Goal: Information Seeking & Learning: Learn about a topic

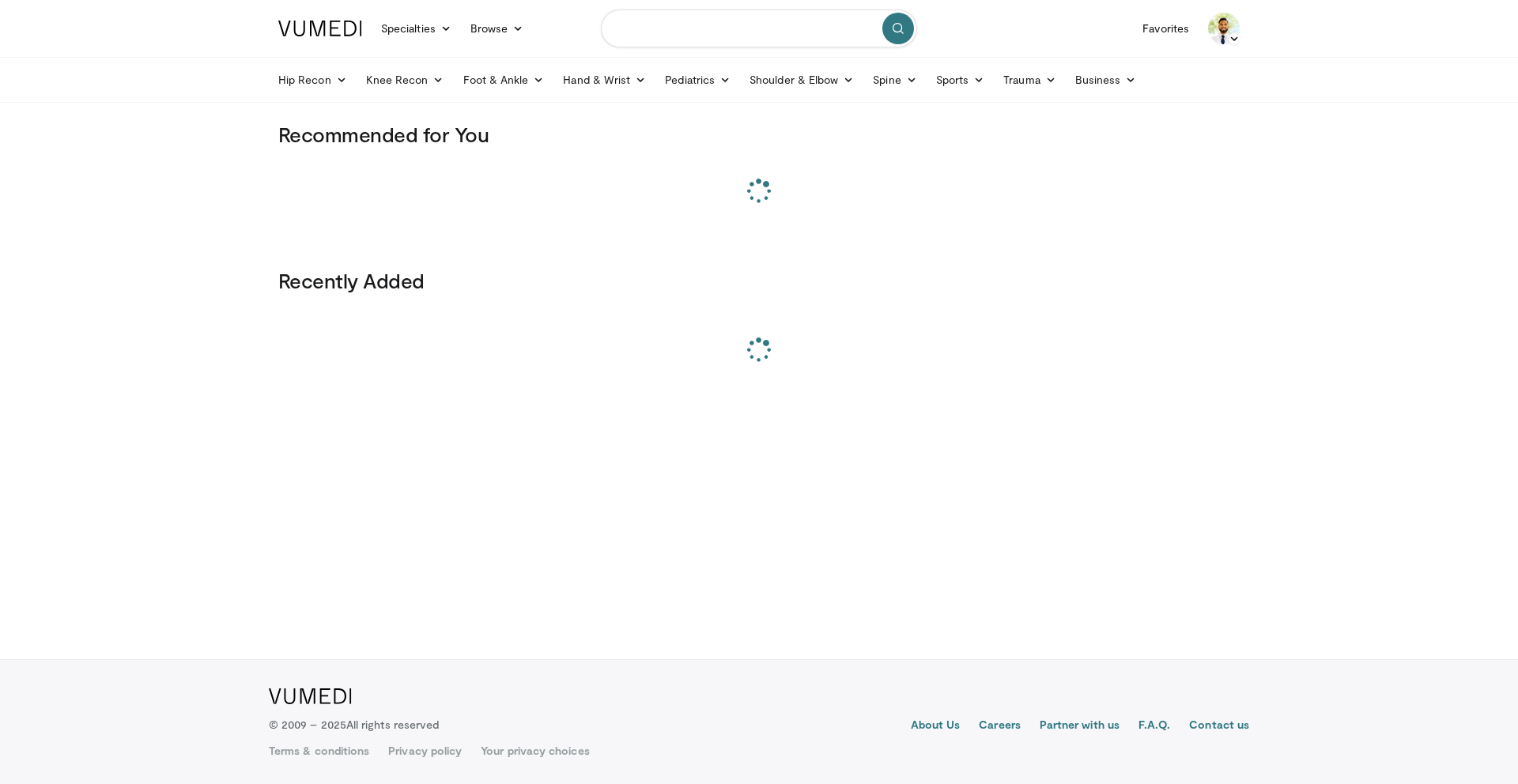
click at [726, 20] on input "Search topics, interventions" at bounding box center [759, 29] width 316 height 38
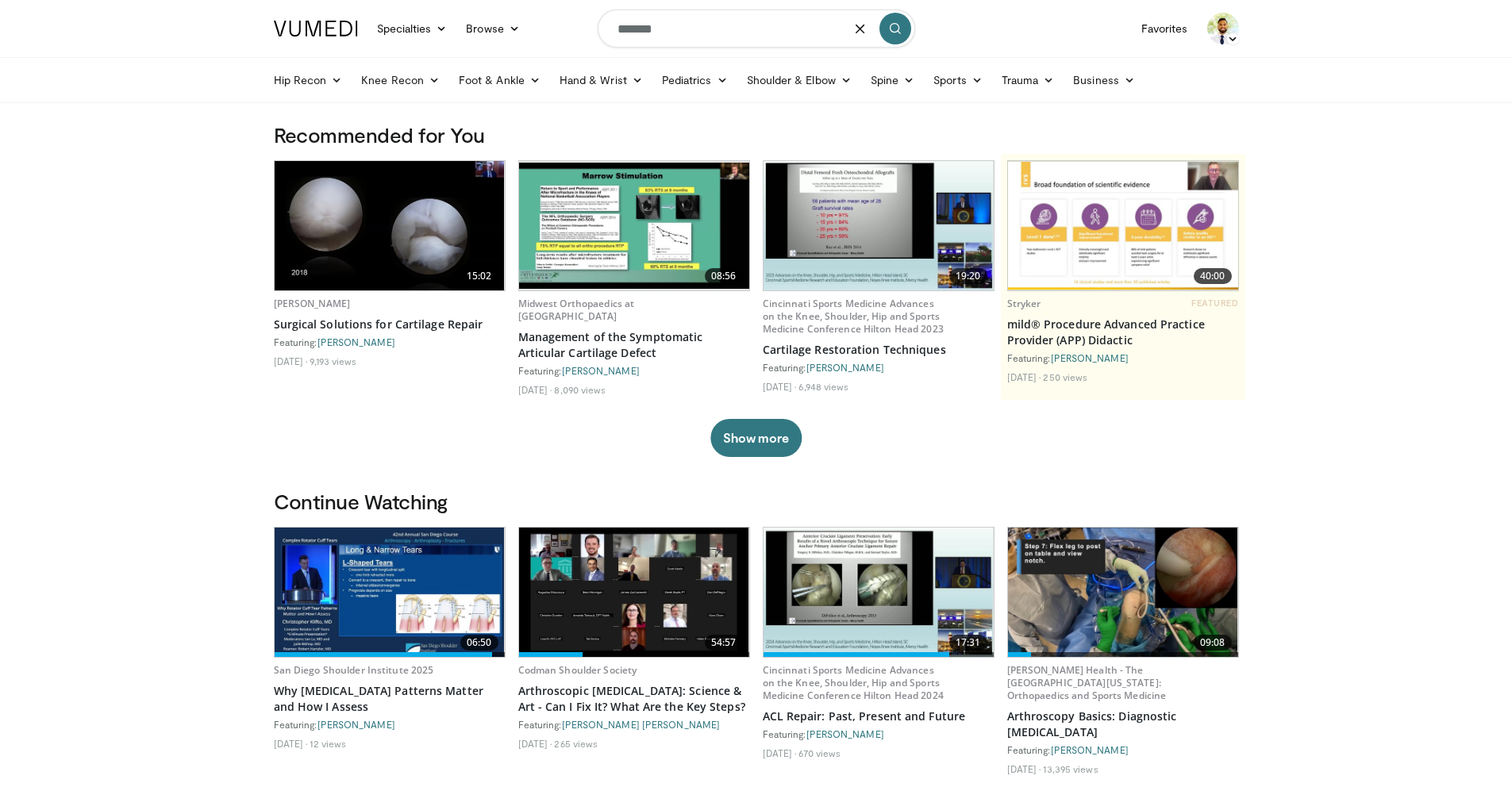
type input "*******"
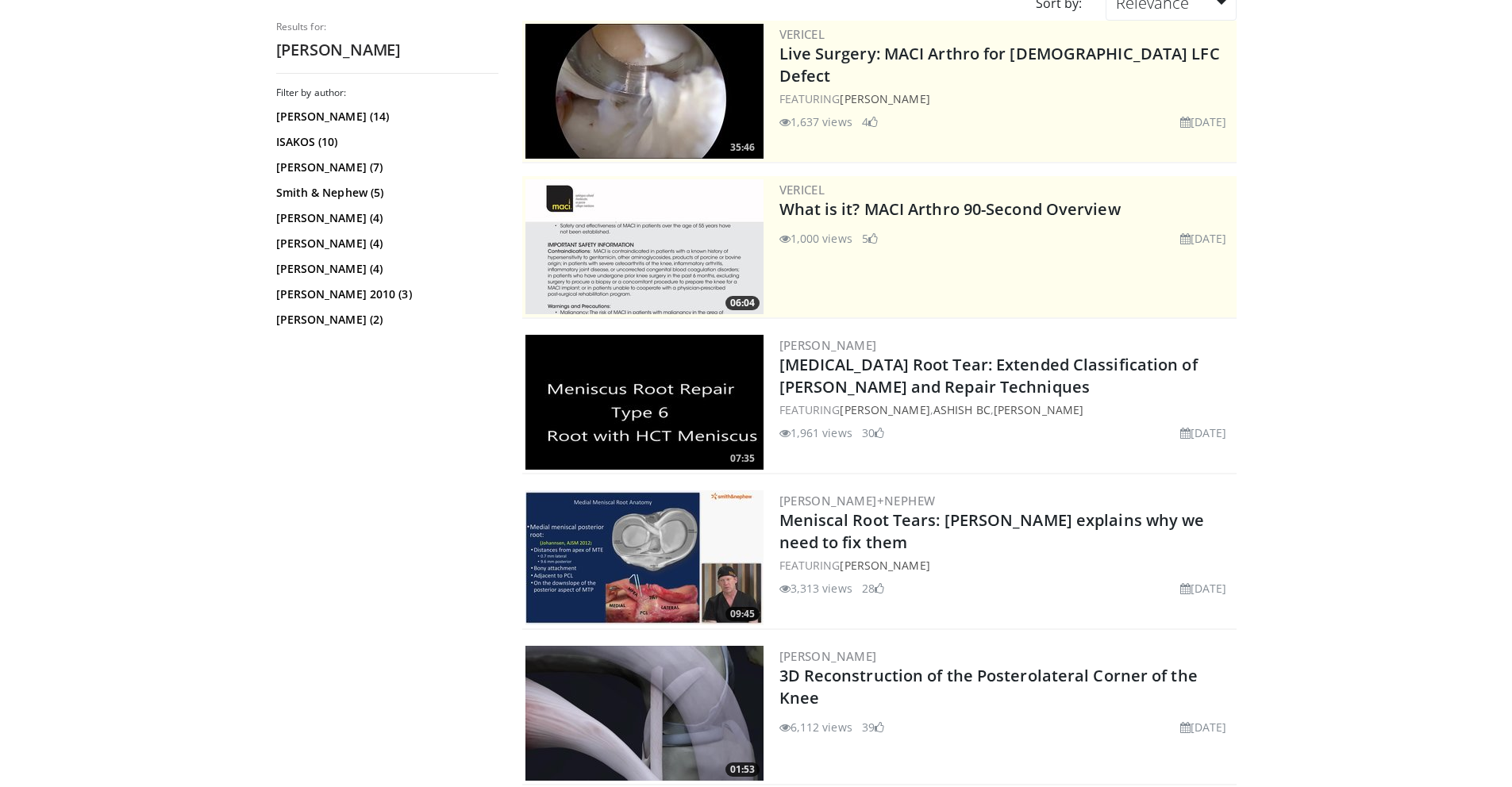
scroll to position [227, 0]
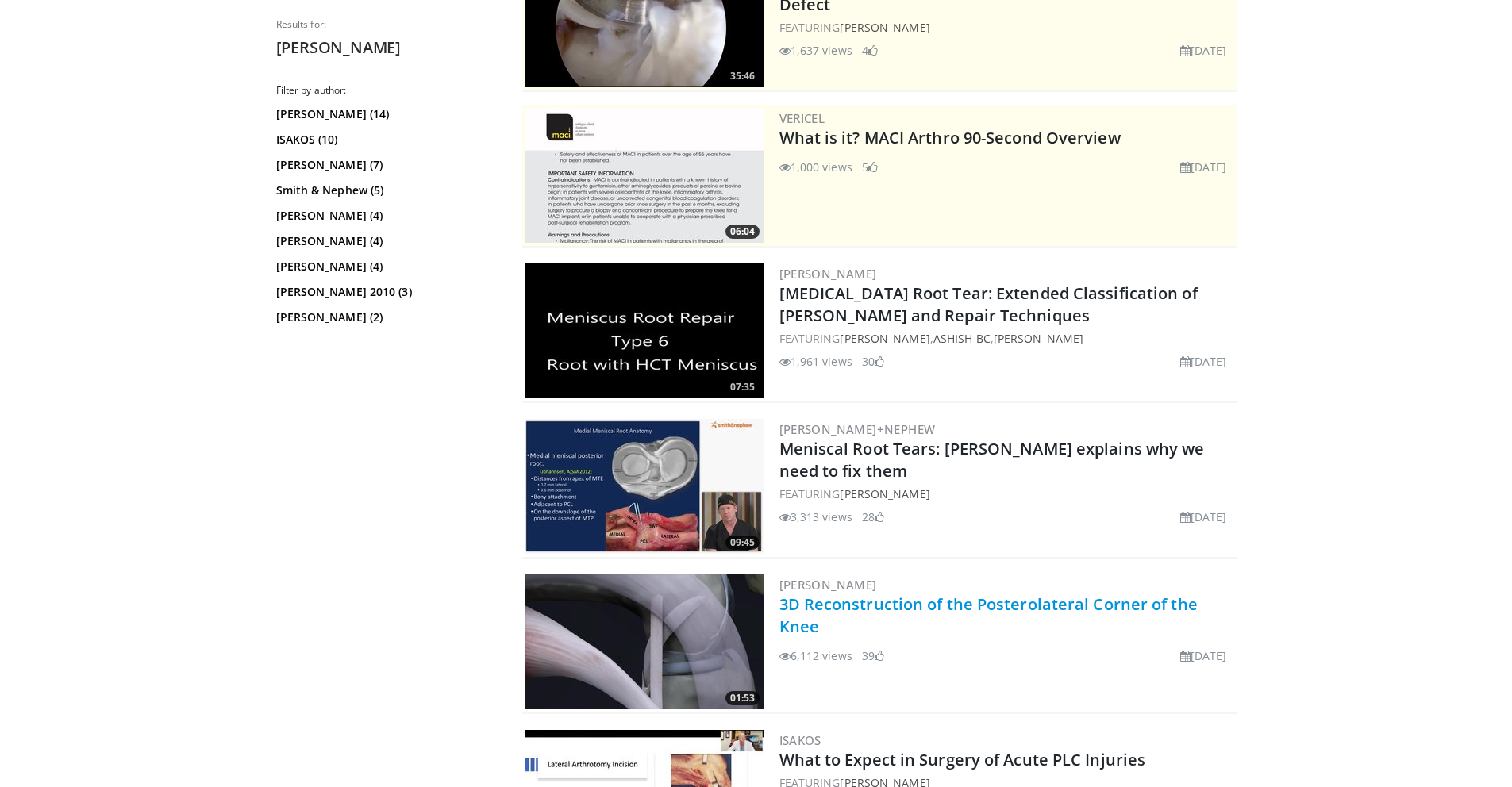
click at [897, 608] on link "3D Reconstruction of the Posterolateral Corner of the Knee" at bounding box center [988, 615] width 418 height 43
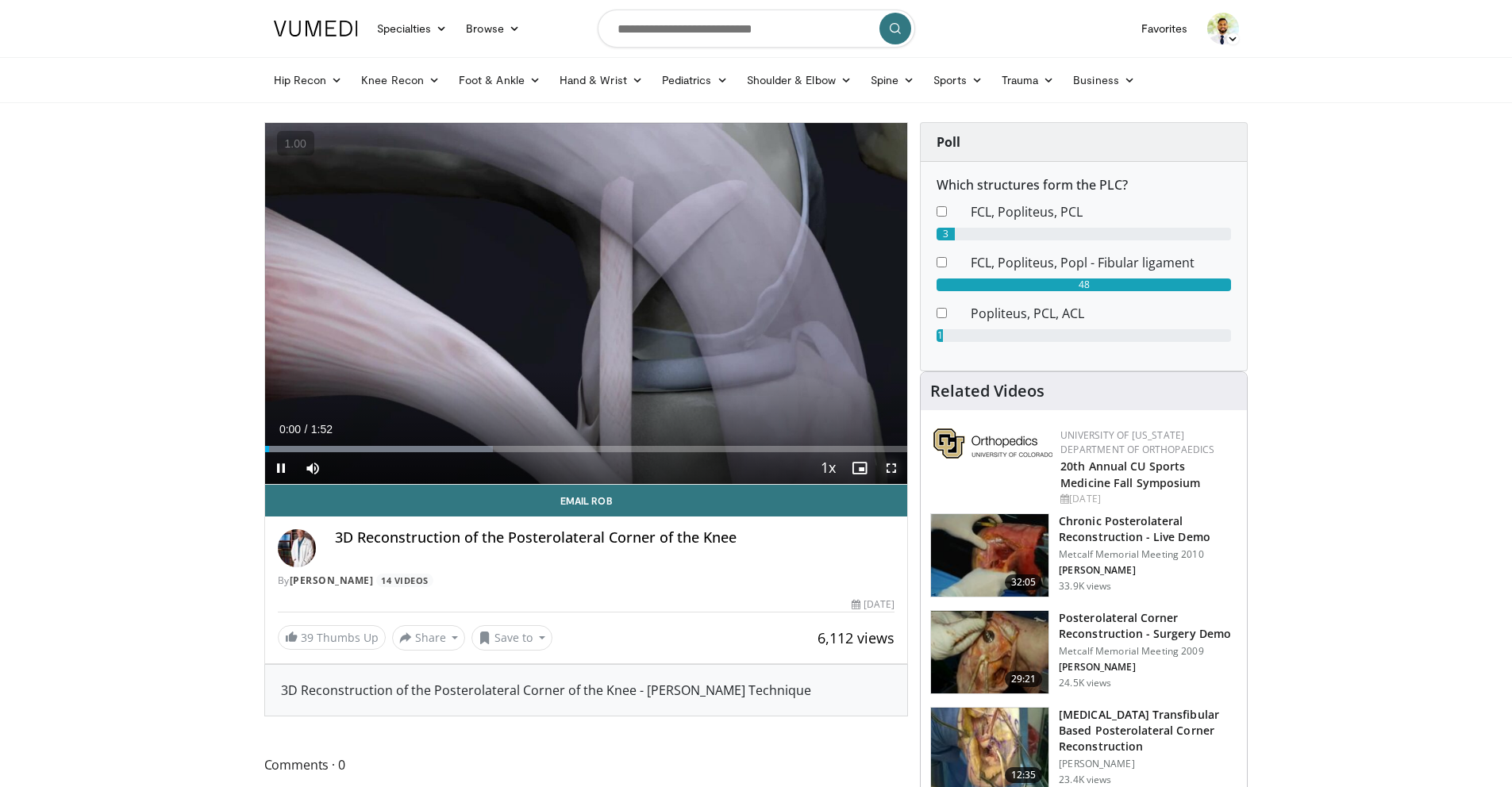
click at [897, 463] on span "Video Player" at bounding box center [891, 468] width 32 height 32
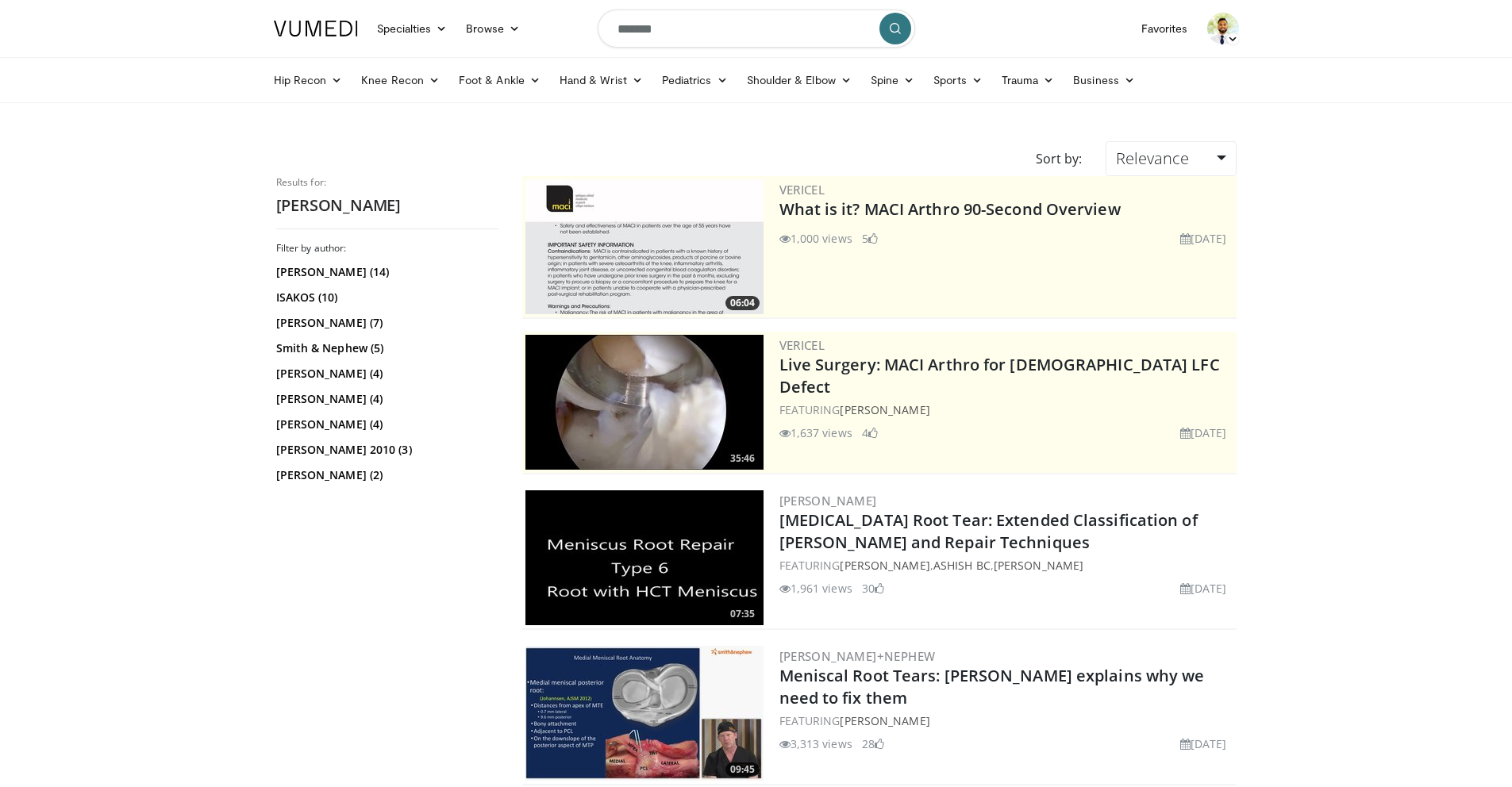
click at [661, 25] on input "*******" at bounding box center [756, 29] width 317 height 38
type input "**********"
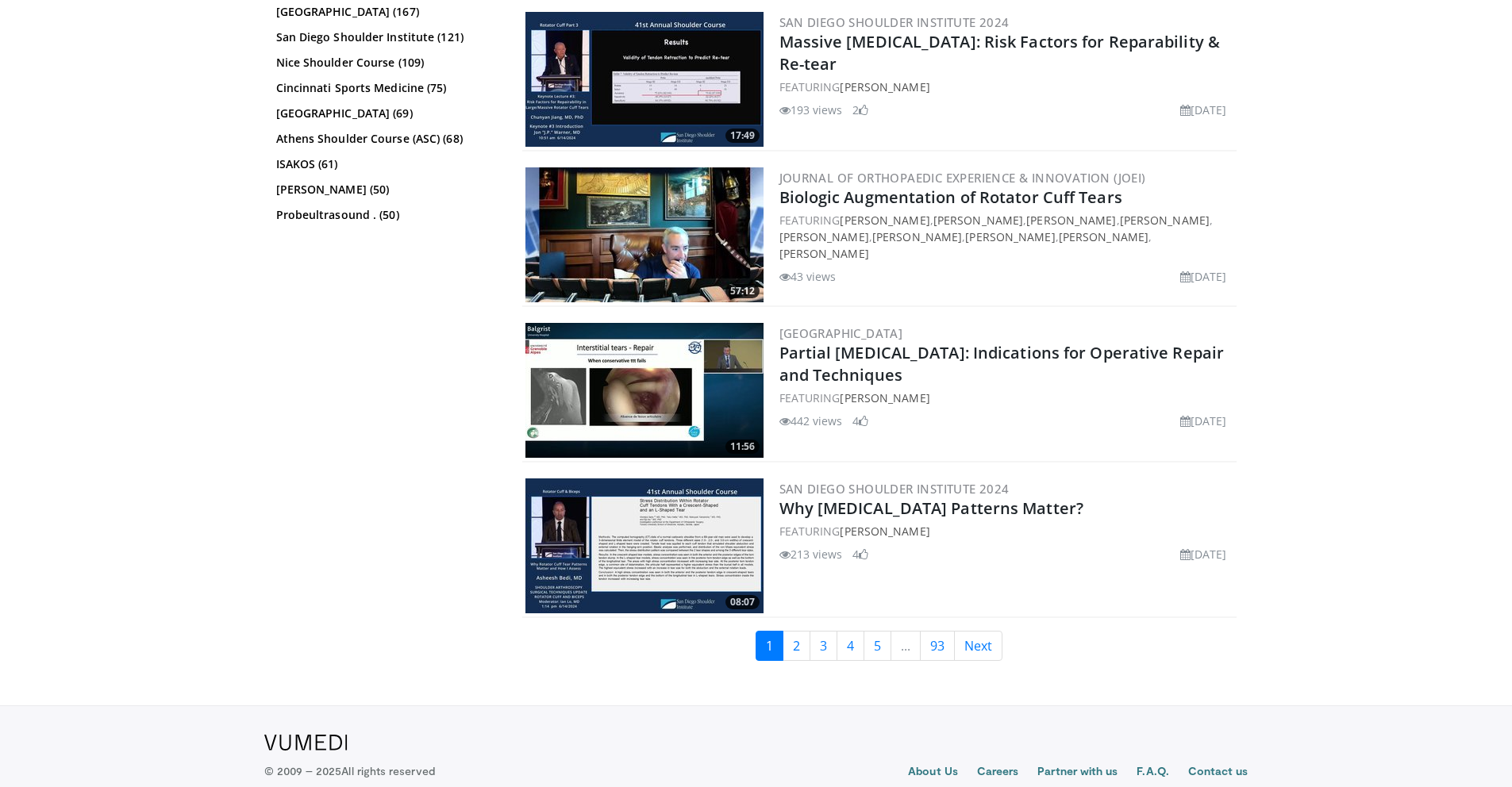
scroll to position [3796, 0]
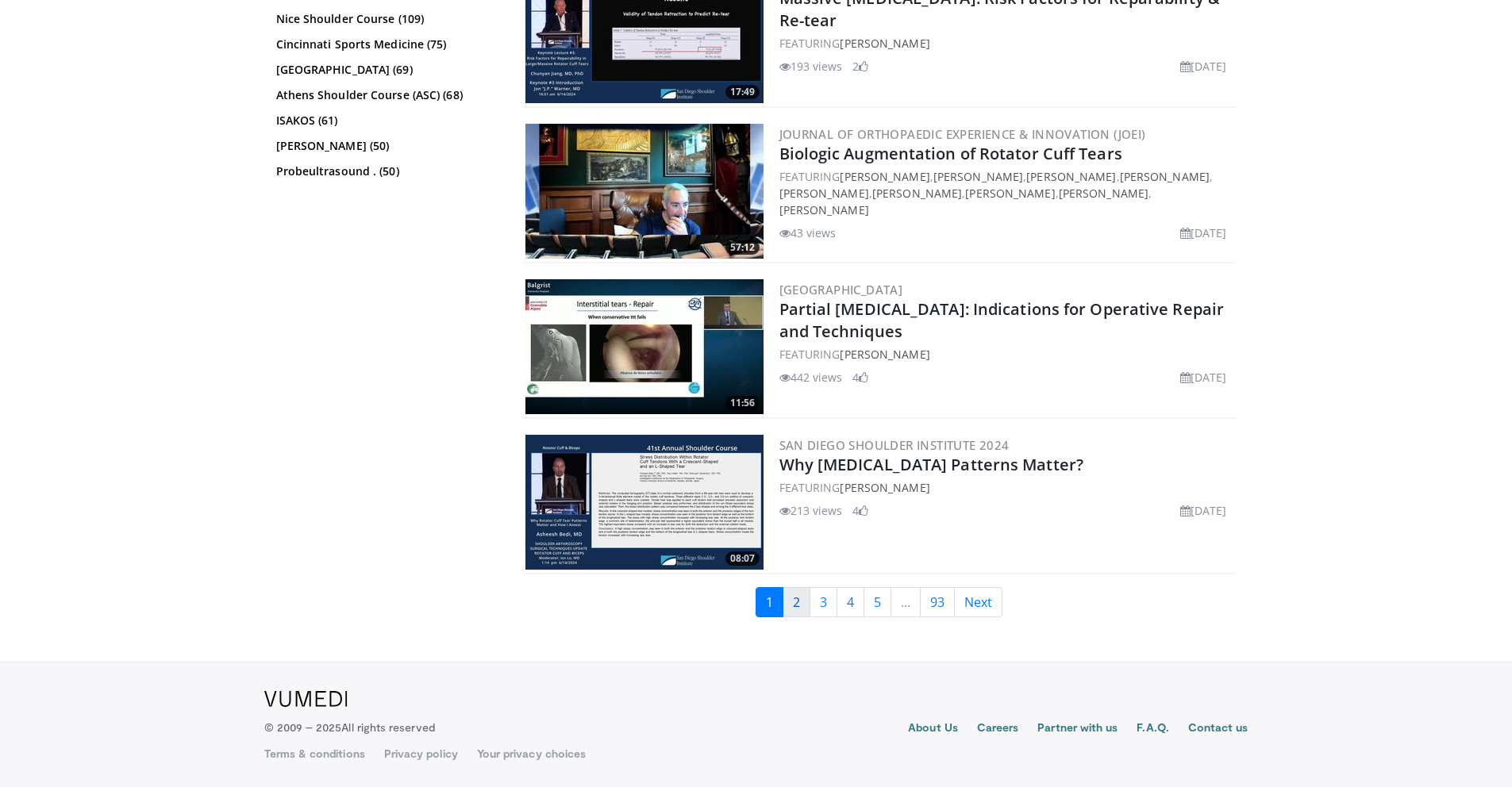
click at [804, 590] on link "2" at bounding box center [796, 602] width 28 height 30
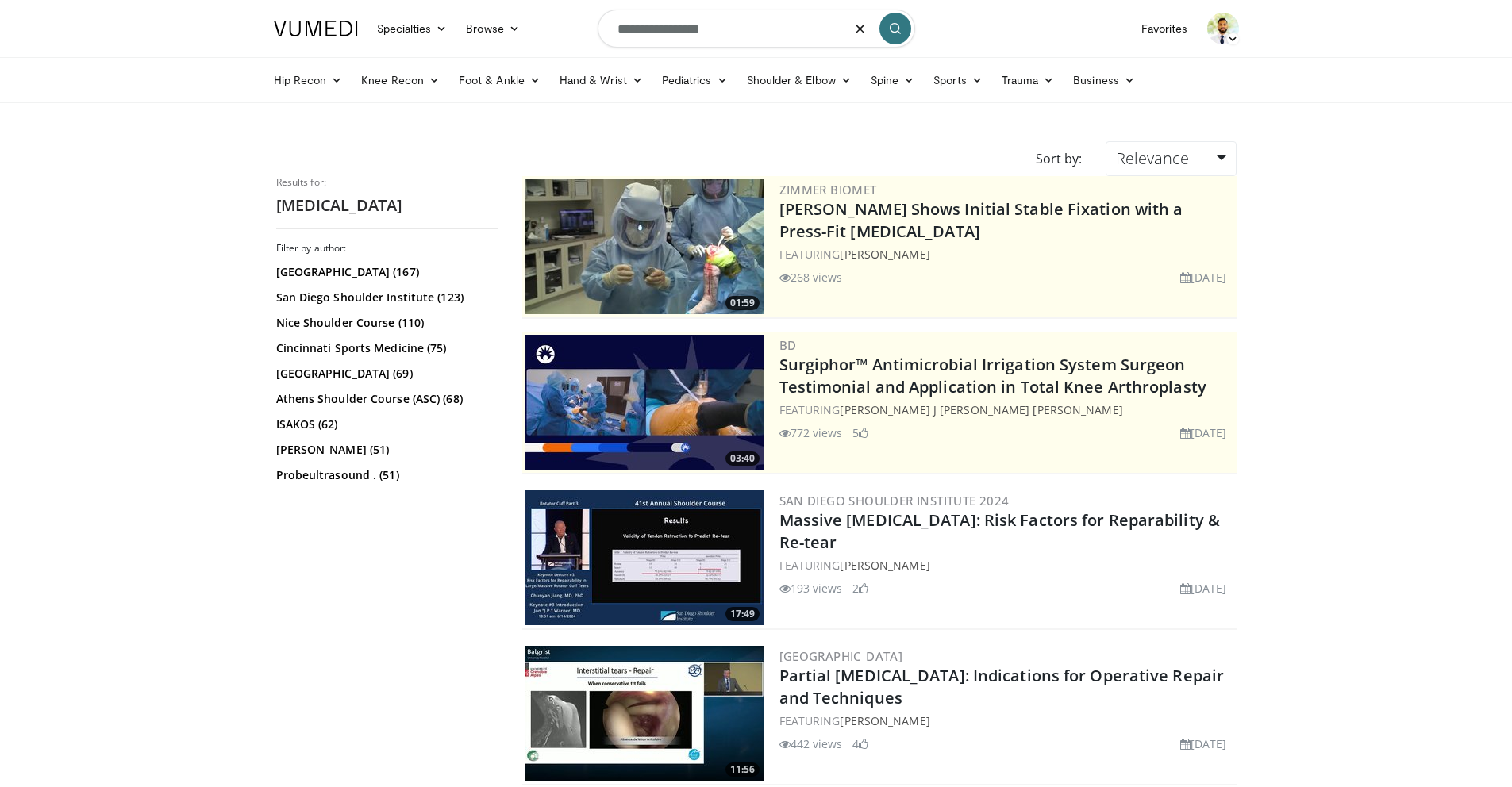
click at [781, 43] on input "**********" at bounding box center [756, 29] width 317 height 38
type input "**********"
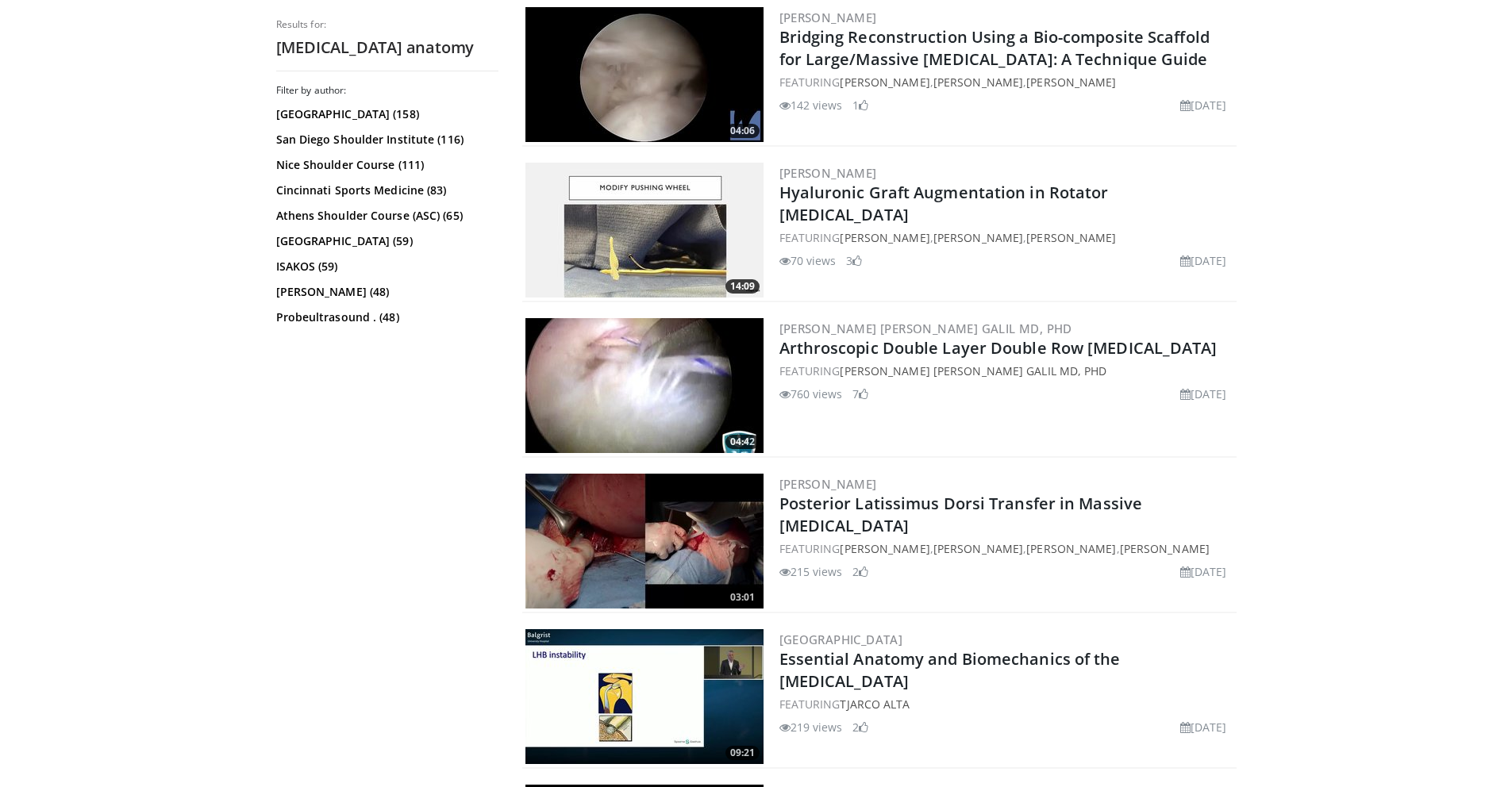
scroll to position [749, 0]
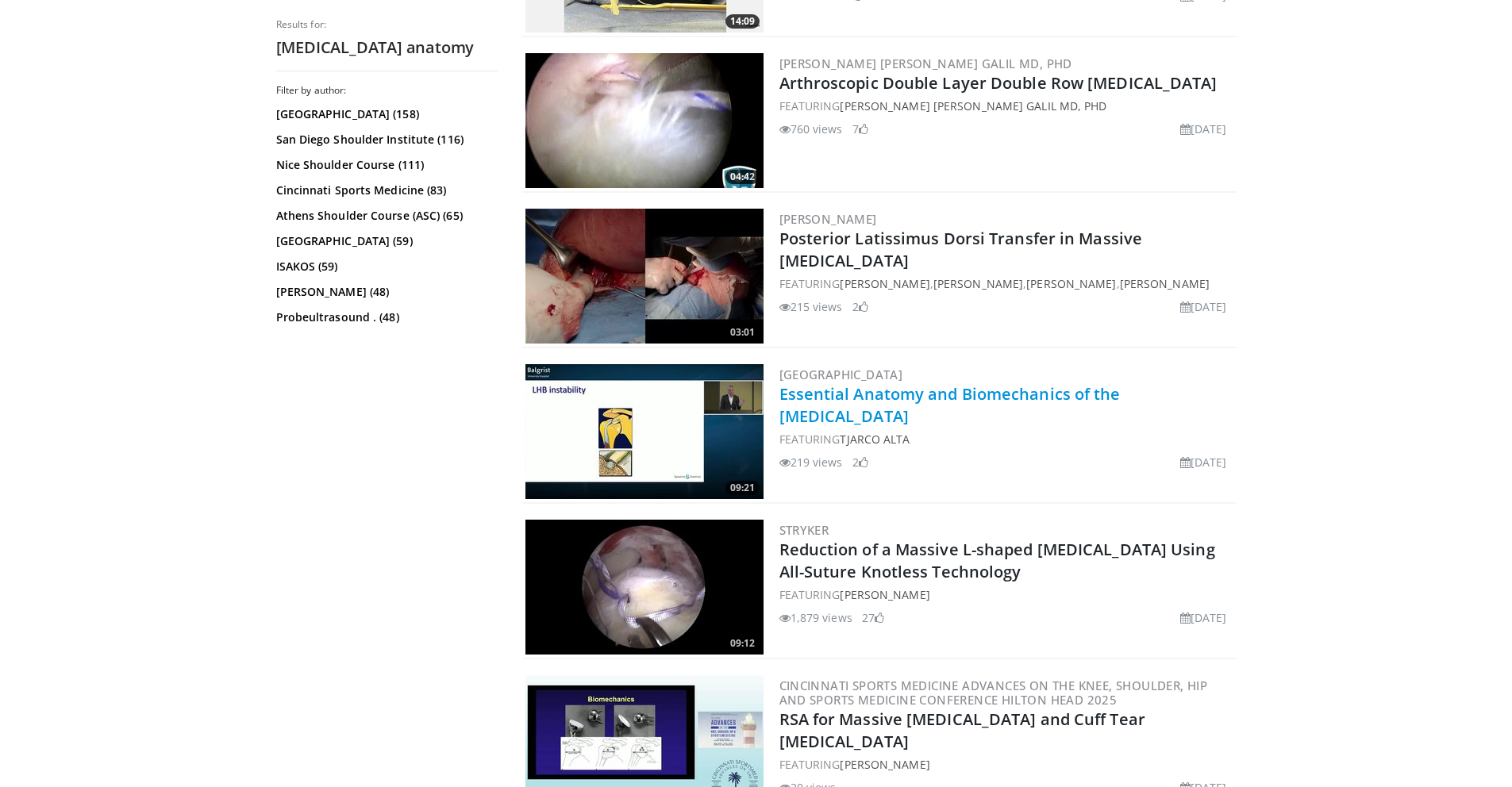
click at [905, 390] on link "Essential Anatomy and Biomechanics of the [MEDICAL_DATA]" at bounding box center [950, 405] width 341 height 43
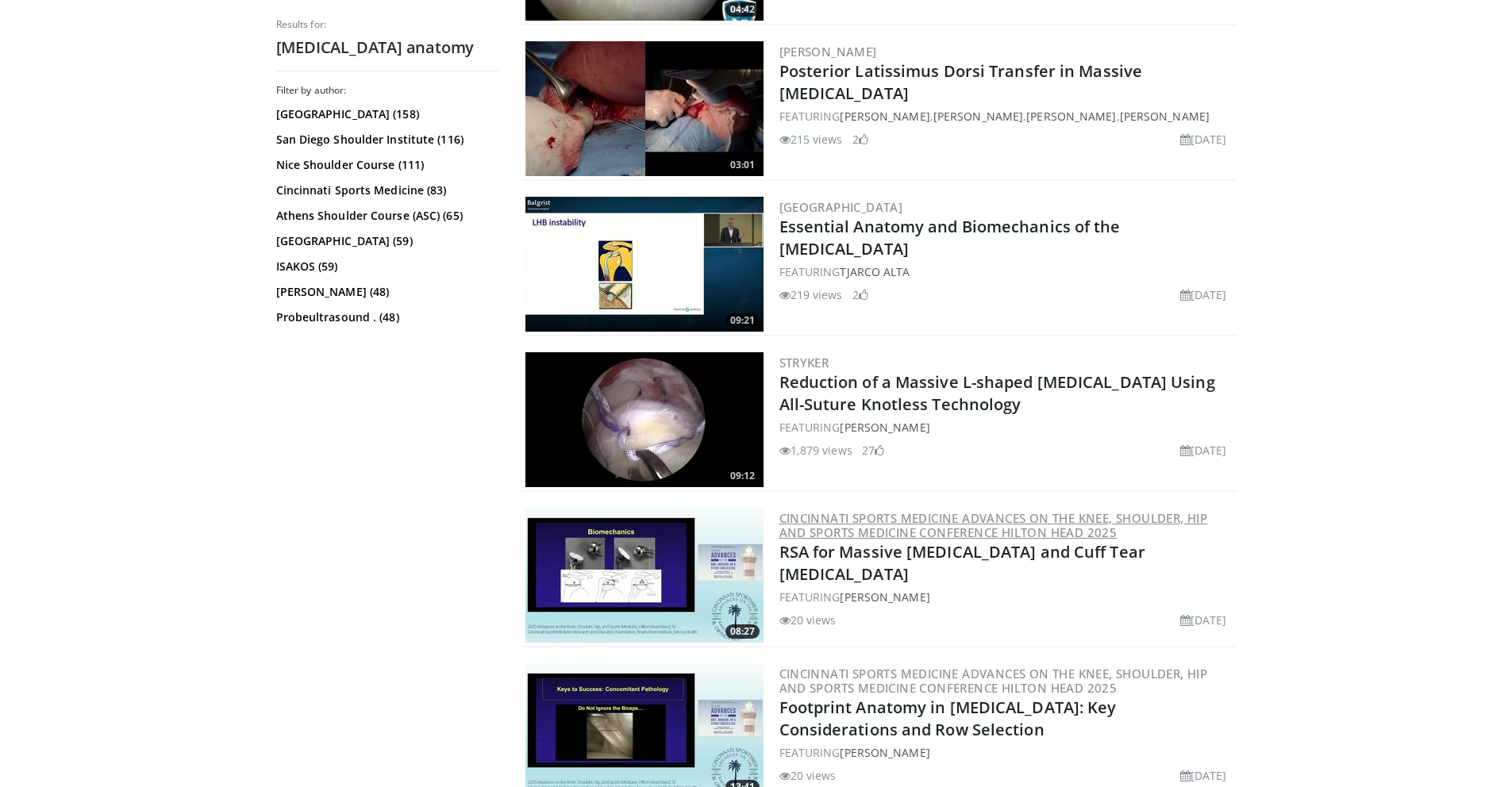
scroll to position [996, 0]
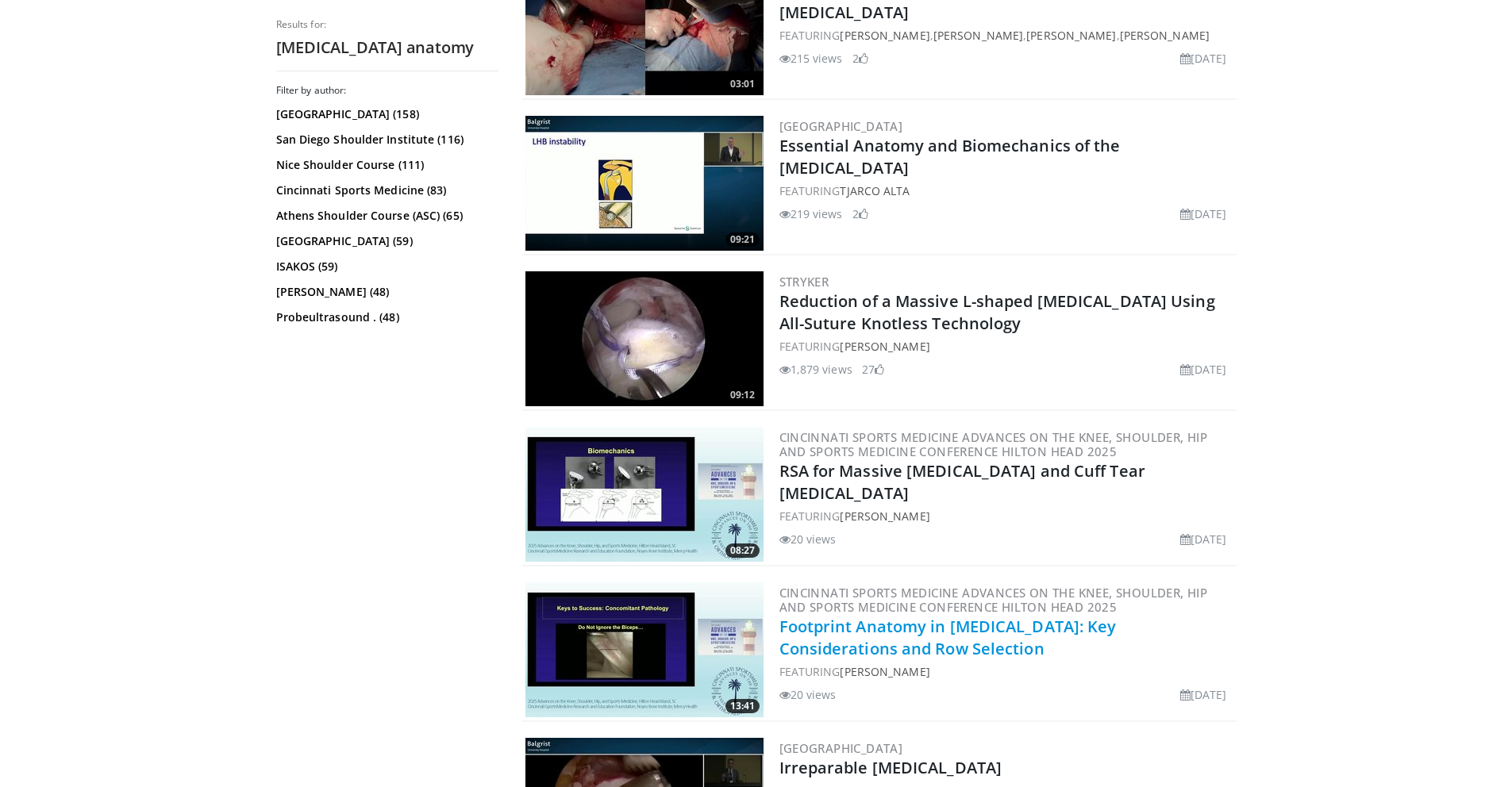
click at [863, 622] on link "Footprint Anatomy in Rotator Cuff Repair: Key Considerations and Row Selection" at bounding box center [948, 637] width 337 height 43
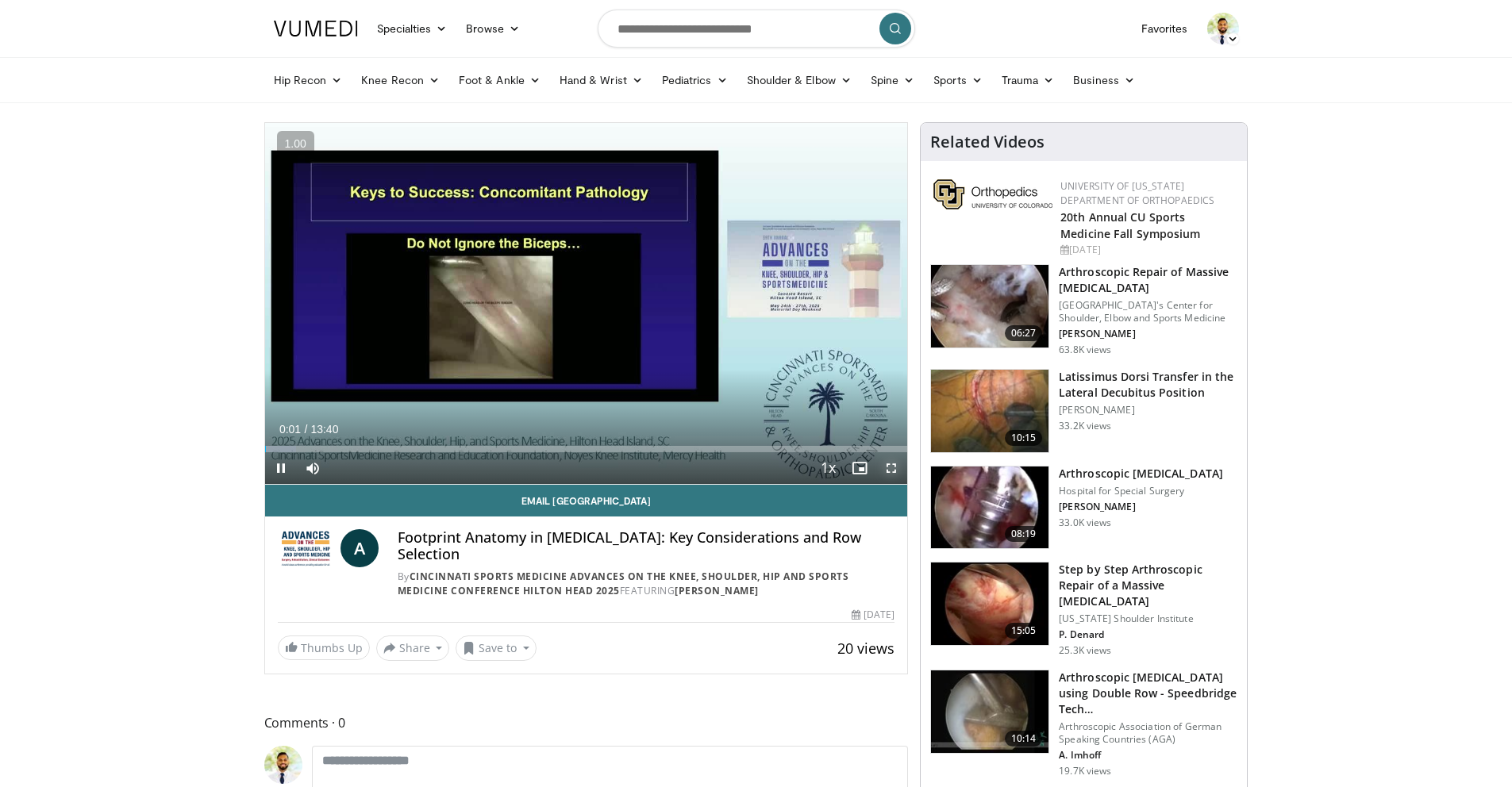
click at [899, 468] on span "Video Player" at bounding box center [891, 468] width 32 height 32
click at [893, 468] on span "Video Player" at bounding box center [891, 468] width 32 height 32
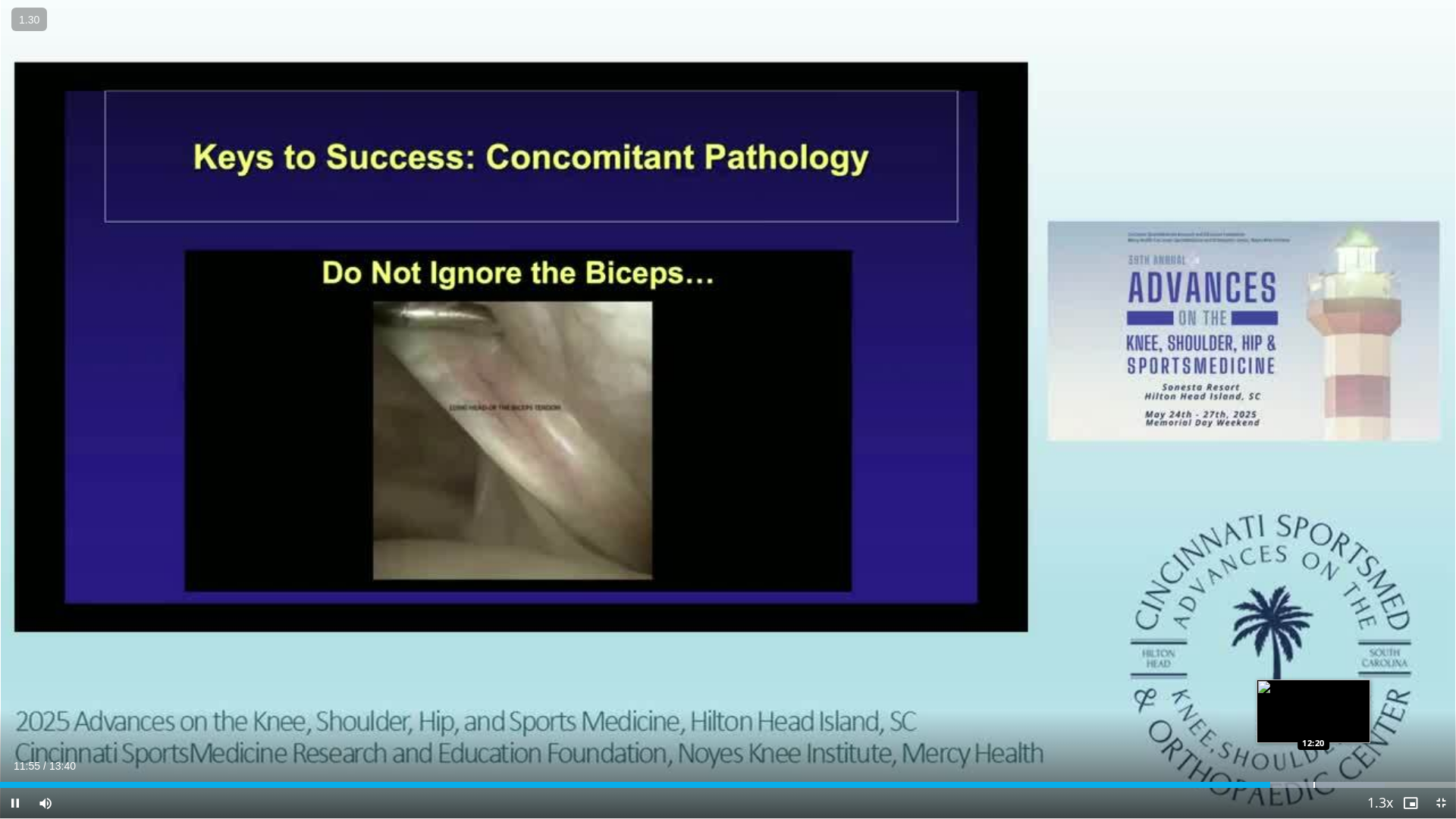
click at [1313, 751] on div "Loaded : 95.08% 11:55 12:20" at bounding box center [728, 780] width 1456 height 15
click at [1258, 751] on div "Loaded : 98.74% 12:24 11:49" at bounding box center [728, 780] width 1456 height 15
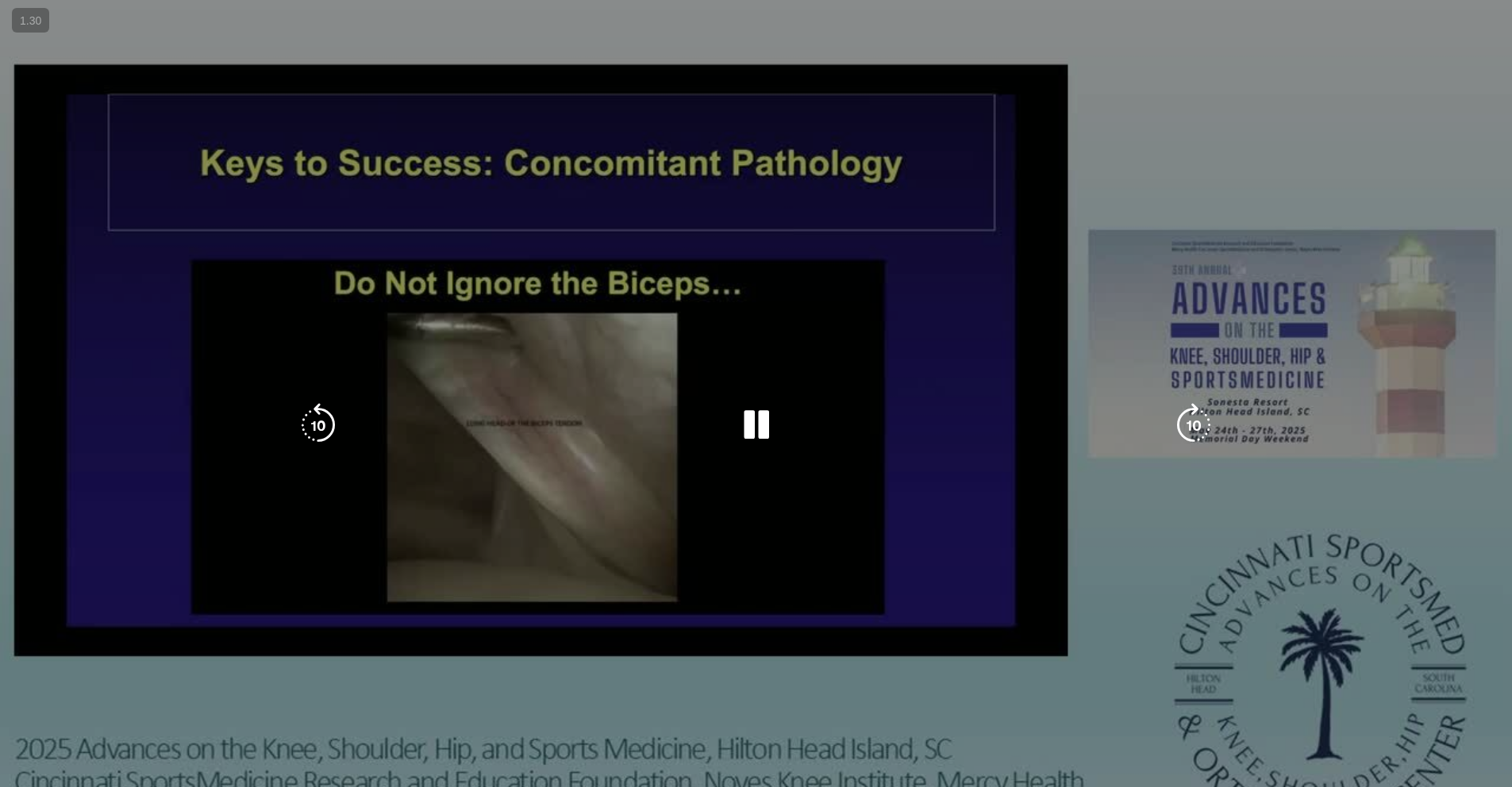
scroll to position [18, 0]
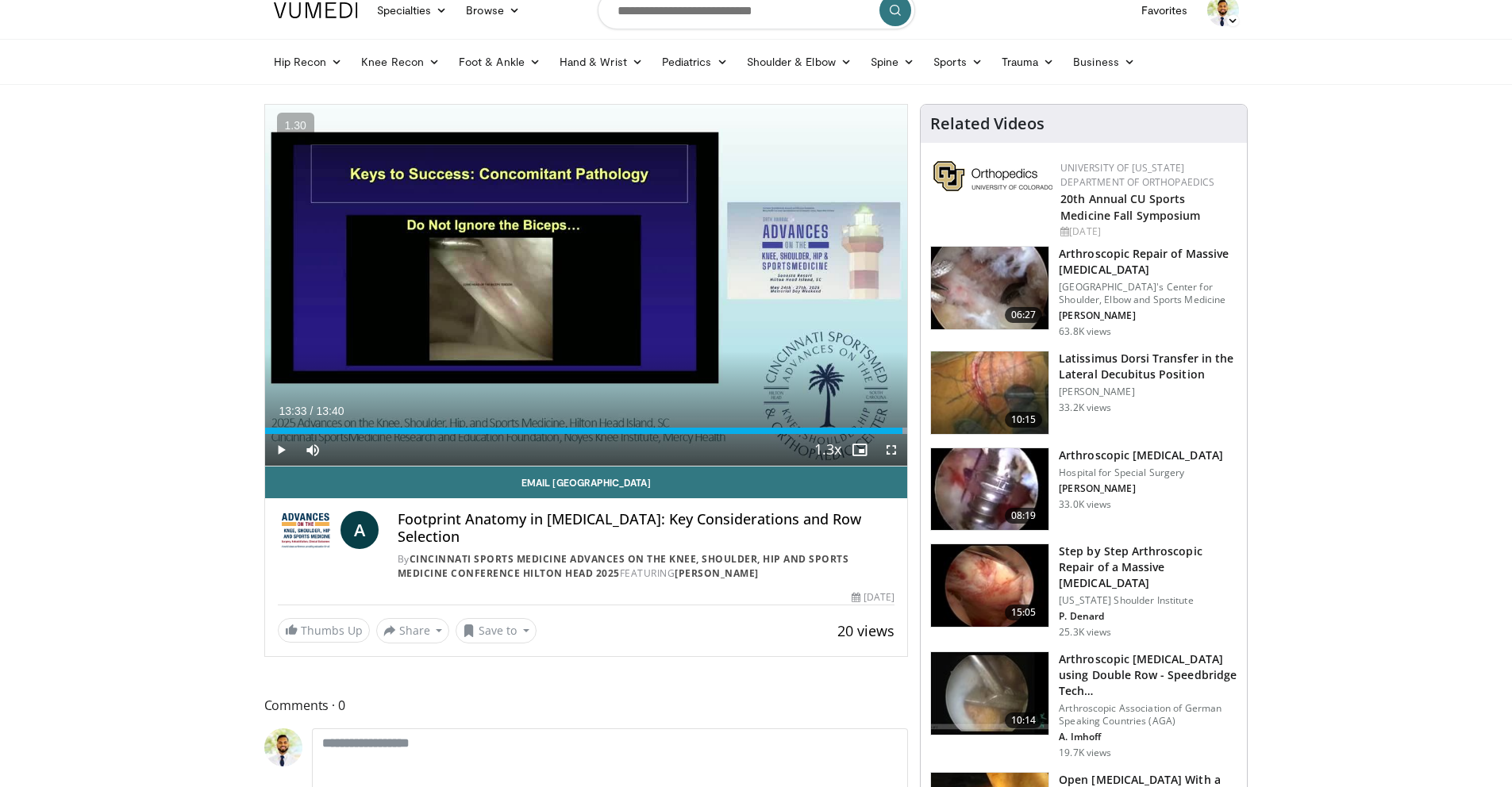
click at [1173, 565] on h3 "Step by Step Arthroscopic Repair of a Massive [MEDICAL_DATA]" at bounding box center [1149, 568] width 179 height 48
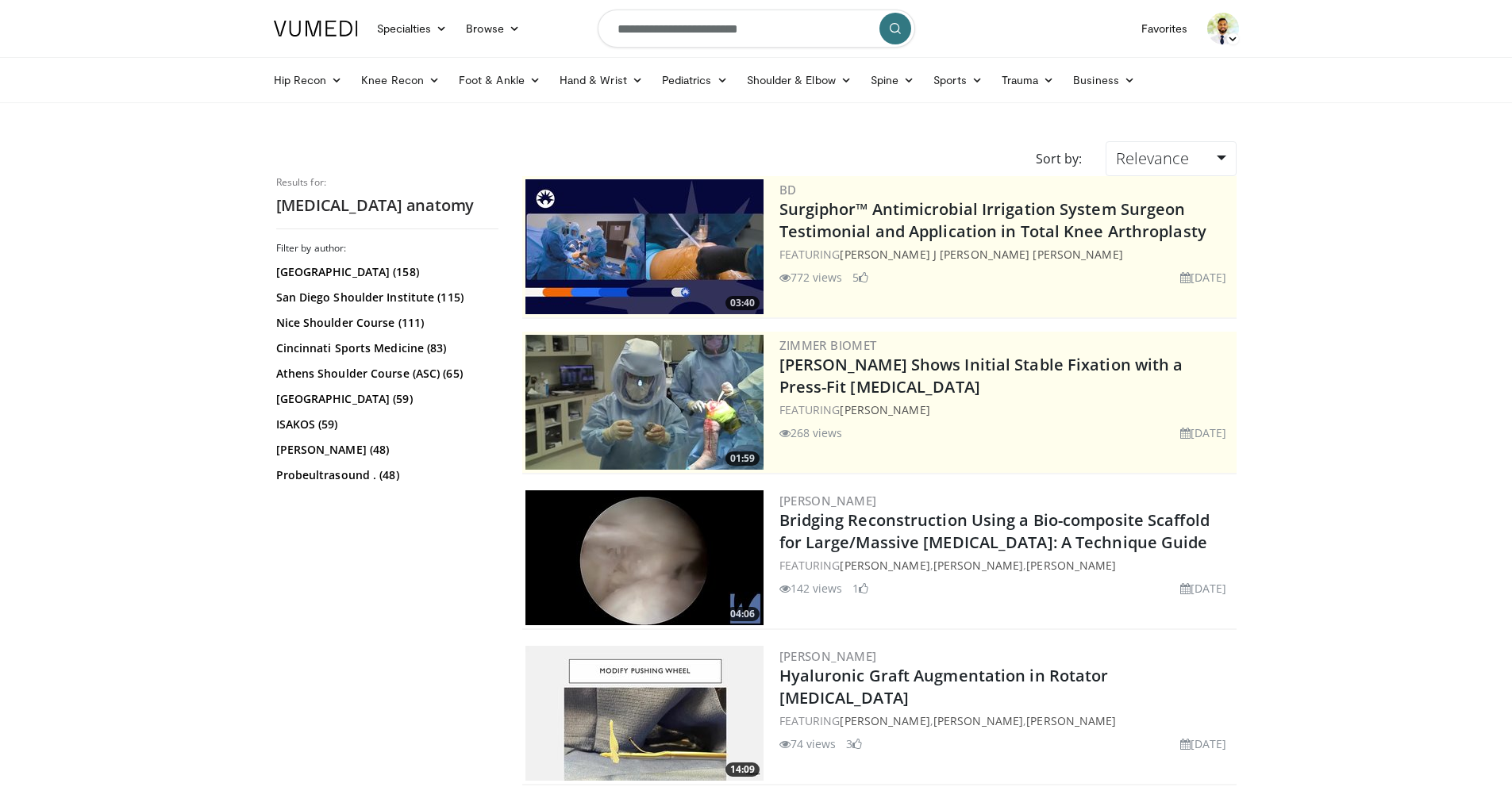
scroll to position [996, 0]
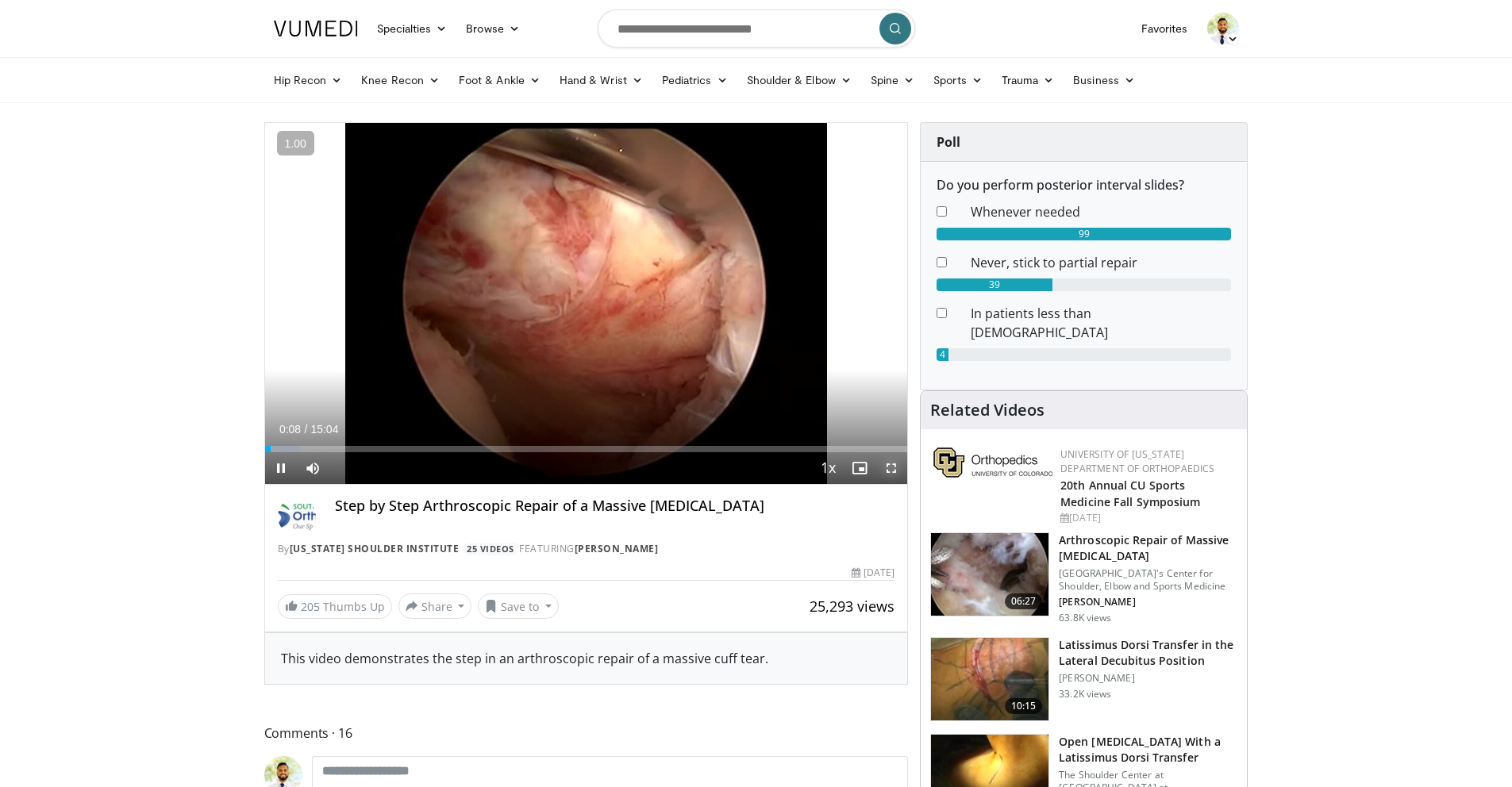
click at [886, 475] on span "Video Player" at bounding box center [891, 468] width 32 height 32
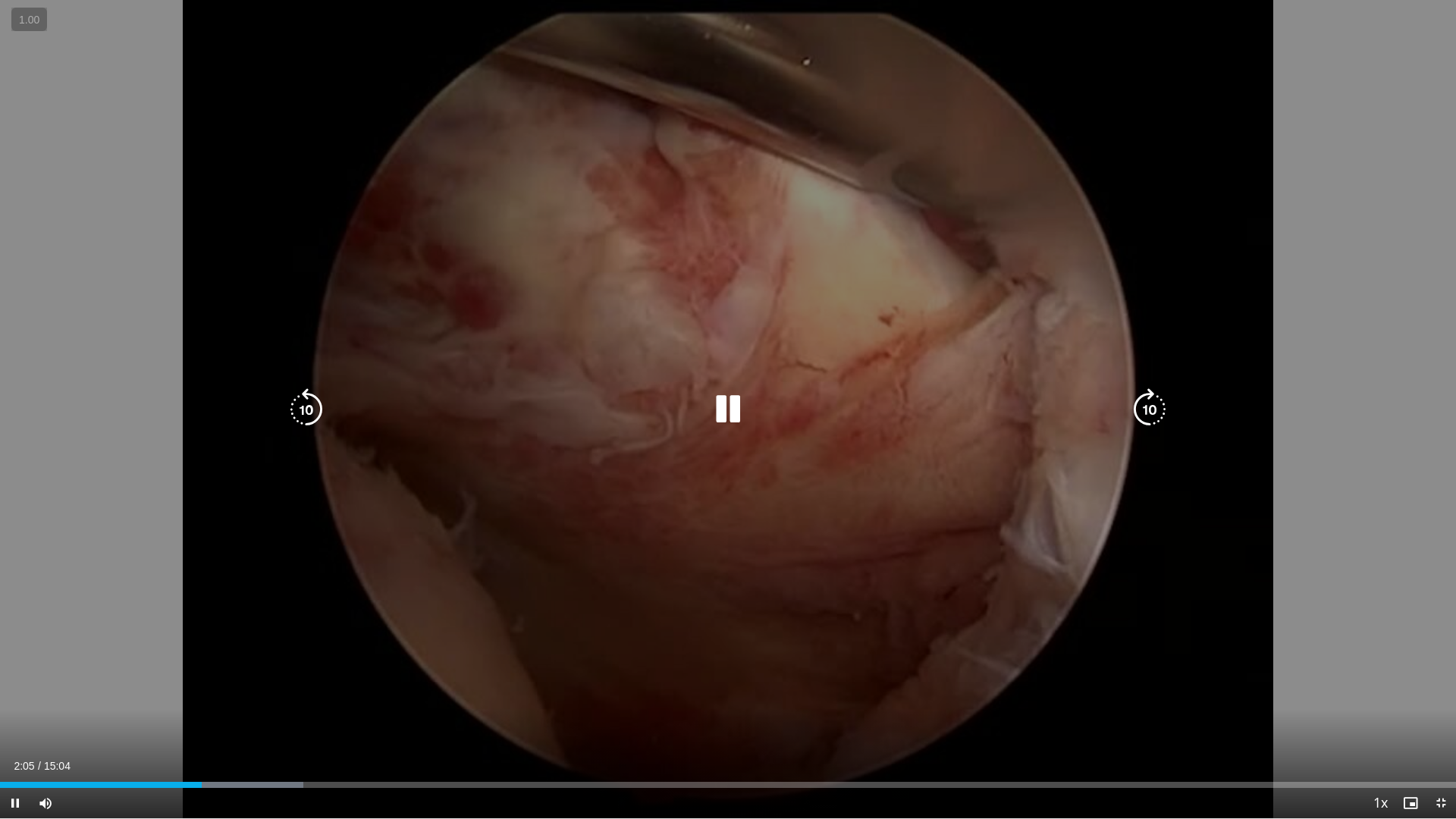
click at [731, 406] on icon "Video Player" at bounding box center [728, 410] width 42 height 42
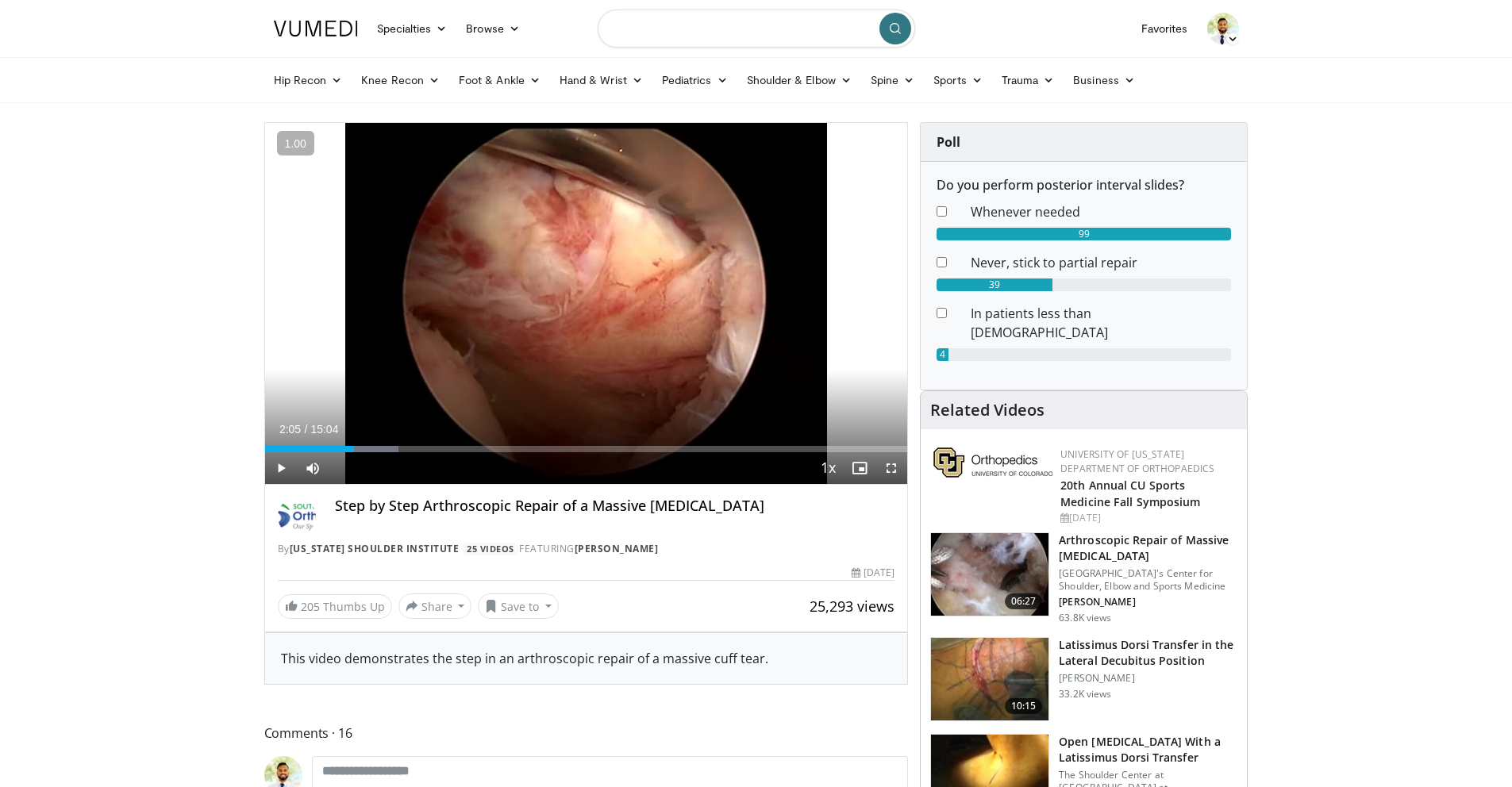
click at [653, 29] on input "Search topics, interventions" at bounding box center [756, 29] width 317 height 38
type input "**********"
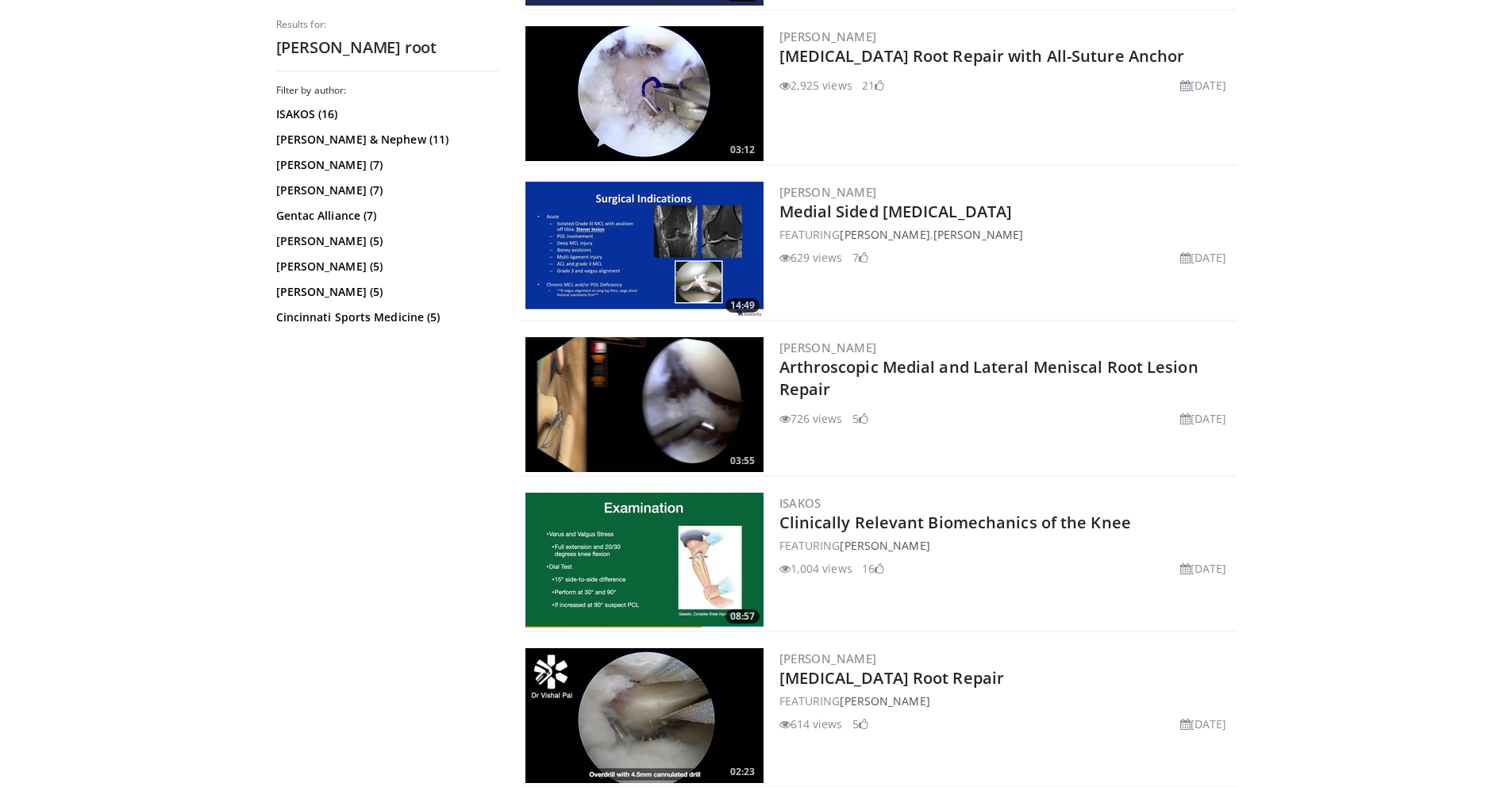
scroll to position [2976, 0]
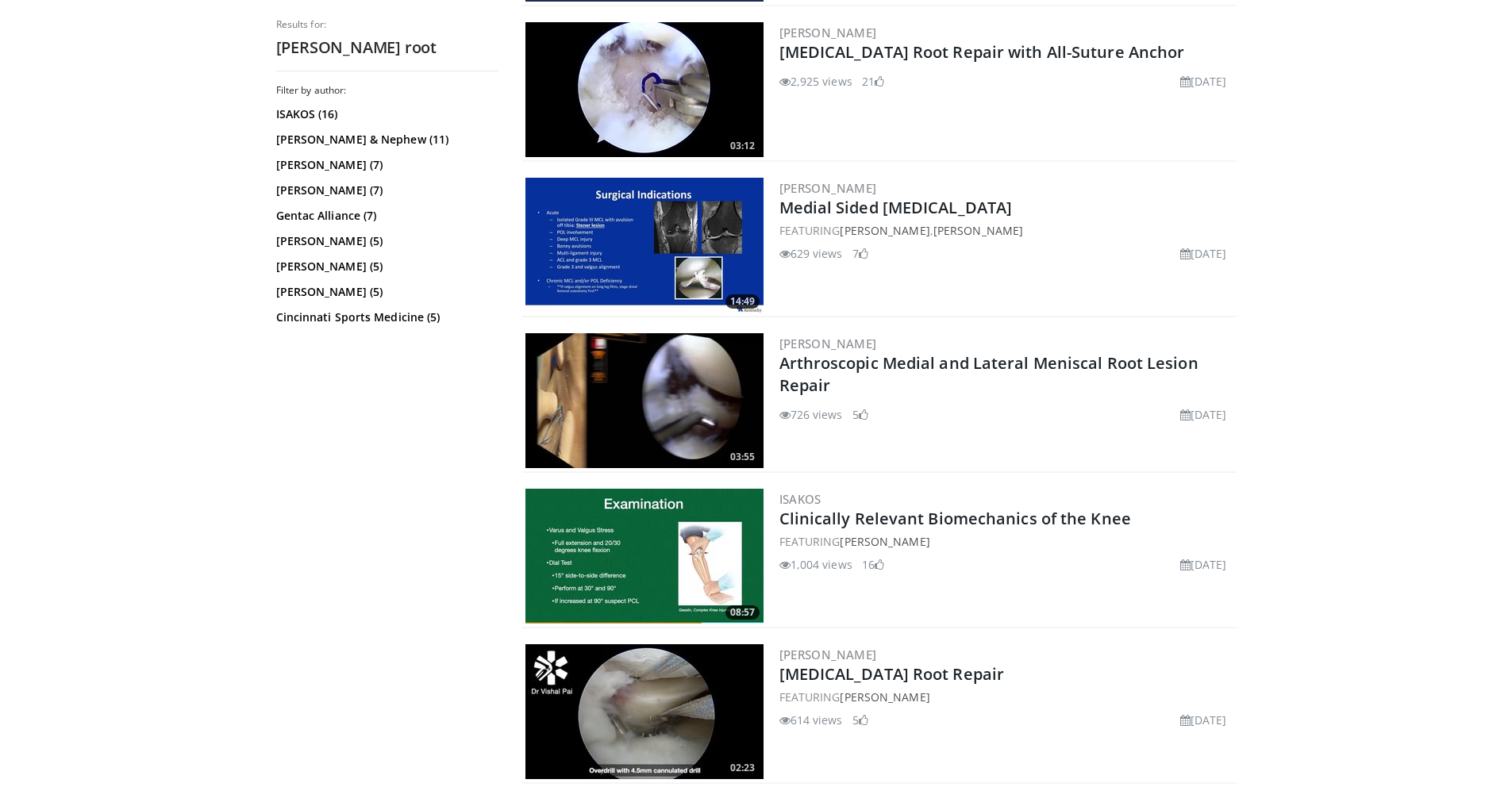
click at [936, 492] on h3 "ISAKOS" at bounding box center [1006, 499] width 454 height 14
click at [937, 507] on link "Clinically Relevant Biomechanics of the Knee" at bounding box center [955, 518] width 352 height 21
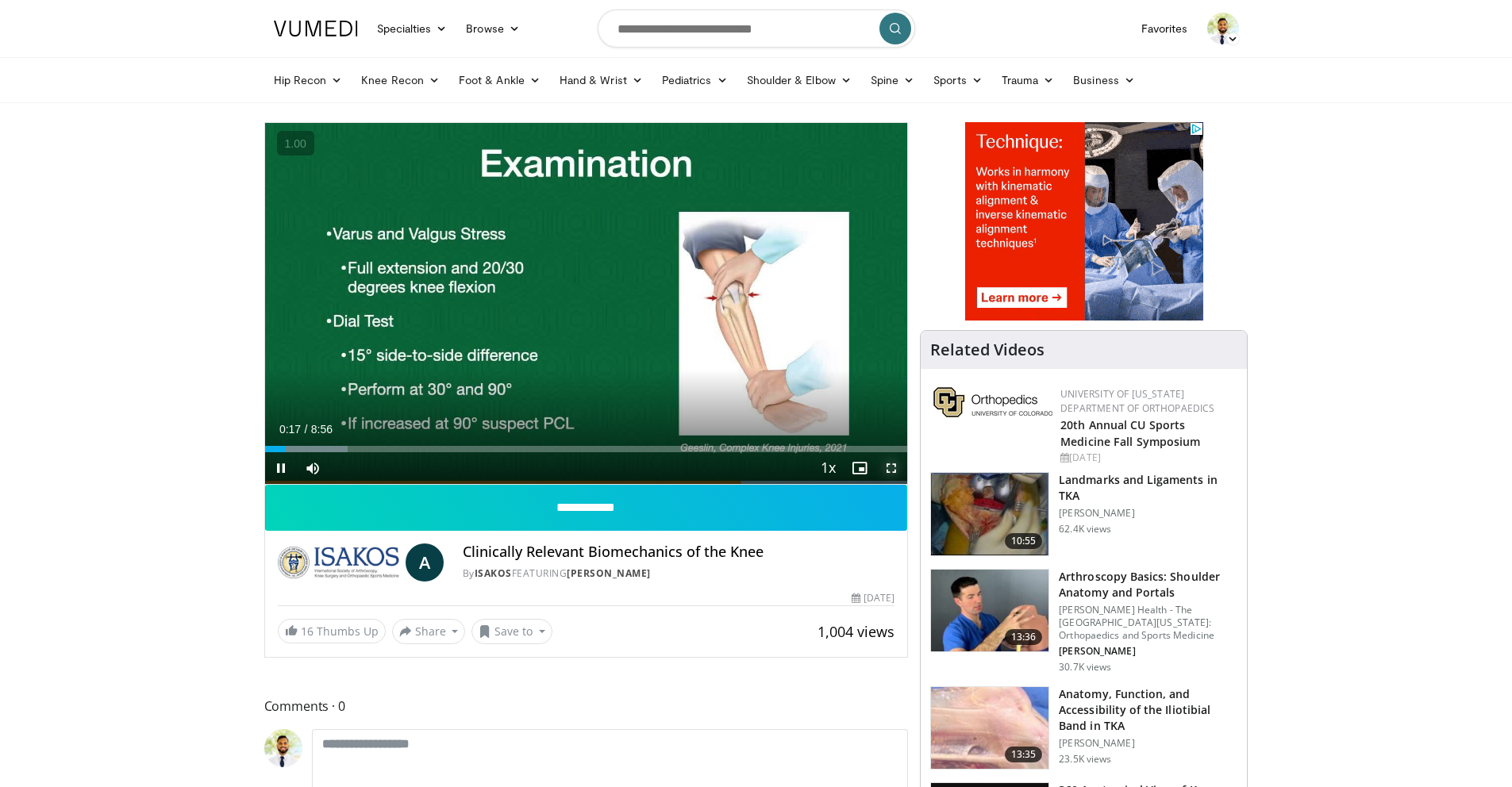
click at [897, 468] on span "Video Player" at bounding box center [891, 468] width 32 height 32
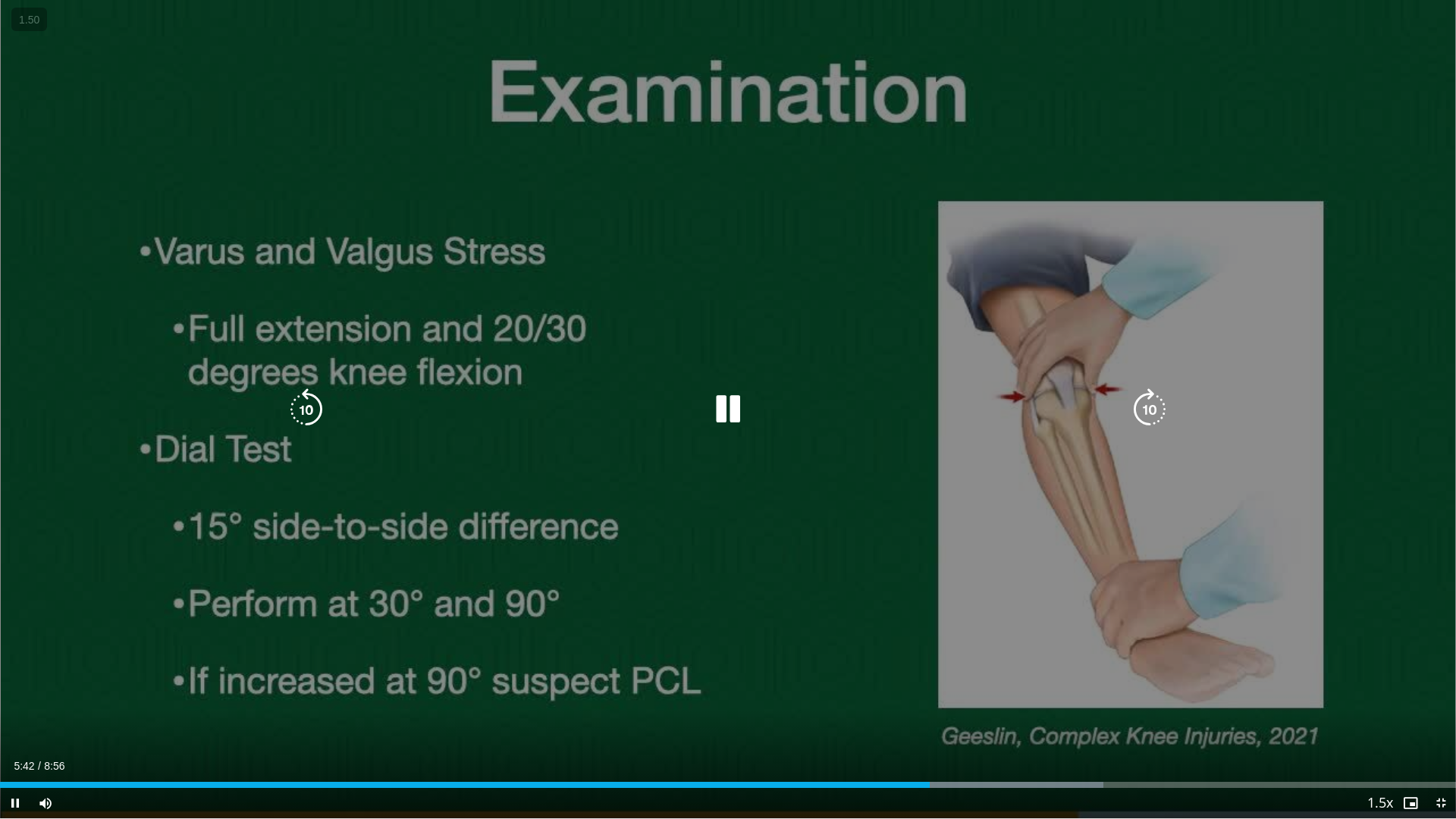
click at [824, 701] on div "10 seconds Tap to unmute" at bounding box center [728, 409] width 1456 height 818
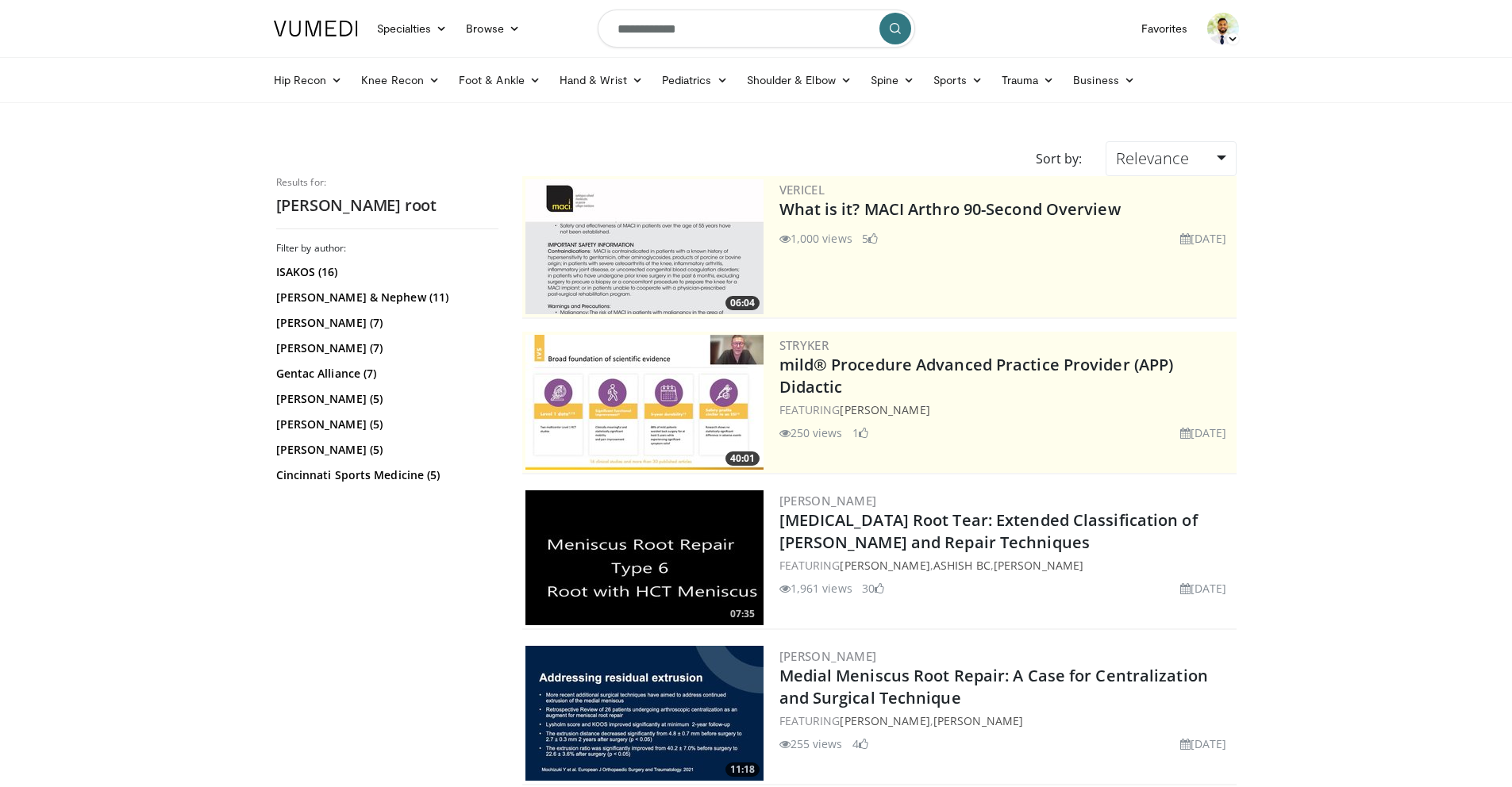
click at [692, 24] on input "**********" at bounding box center [756, 29] width 317 height 38
type input "*******"
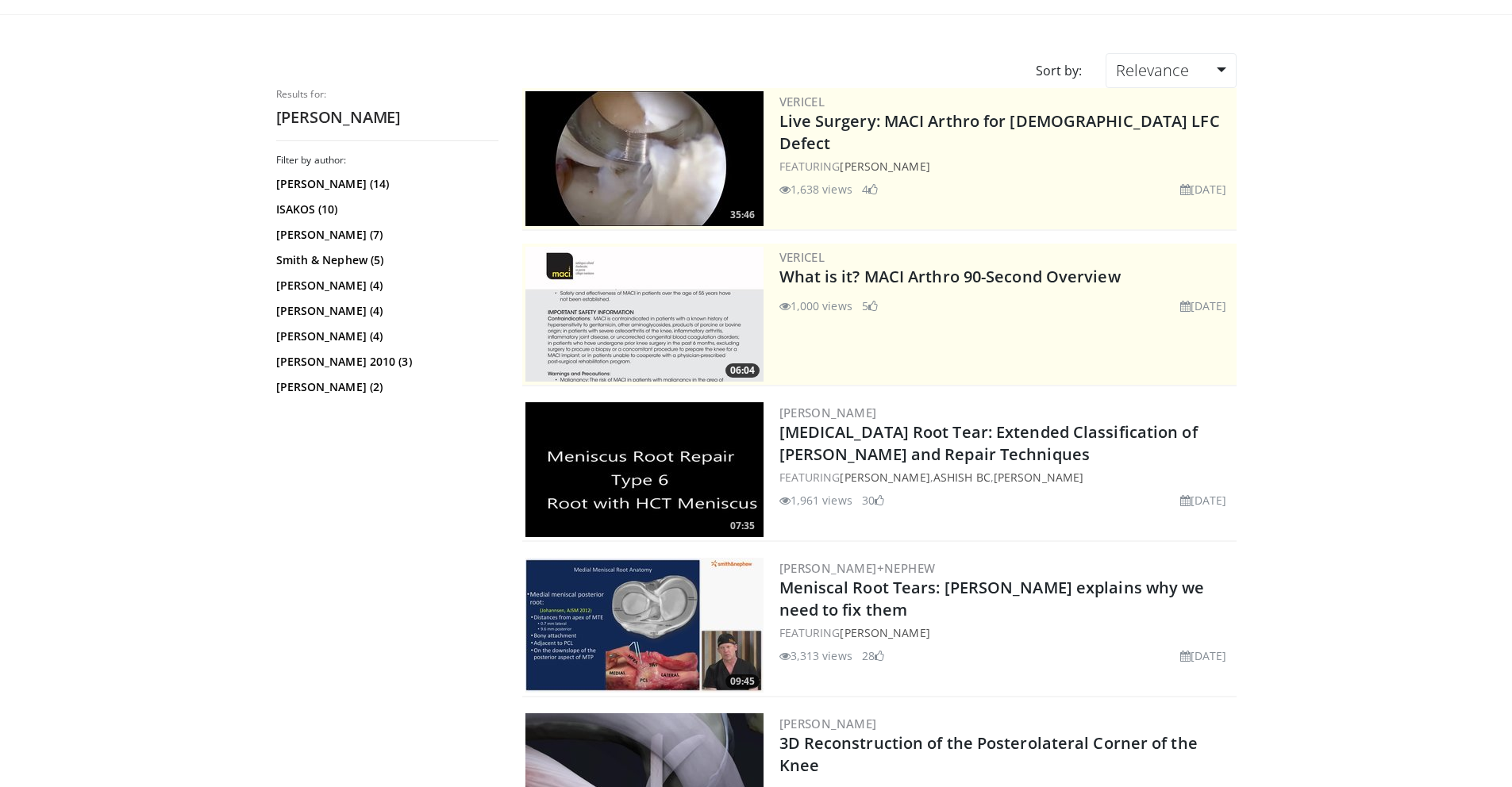
scroll to position [101, 0]
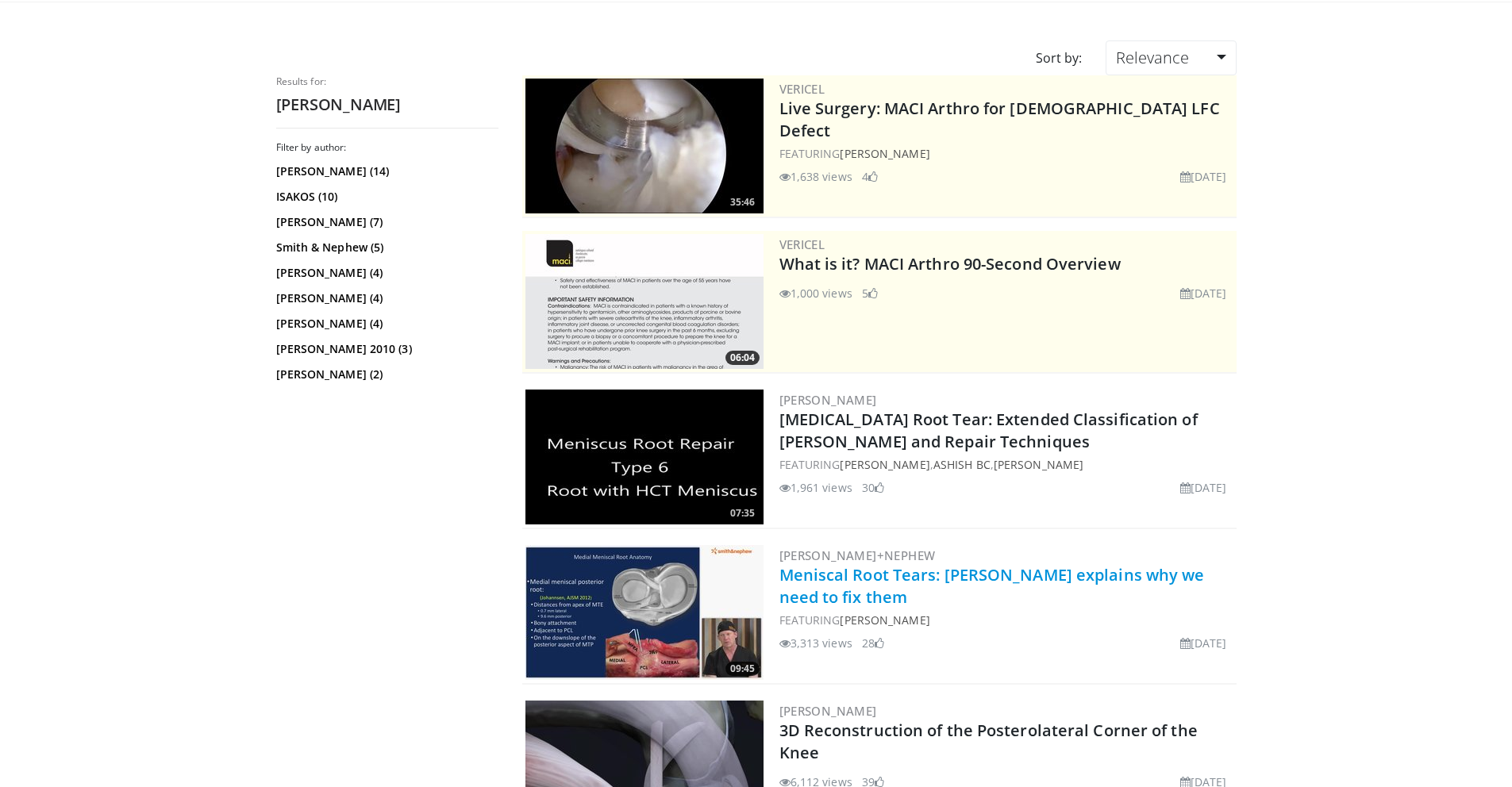
click at [873, 603] on link "Meniscal Root Tears: Dr. Robert LaPrade explains why we need to fix them" at bounding box center [992, 585] width 426 height 43
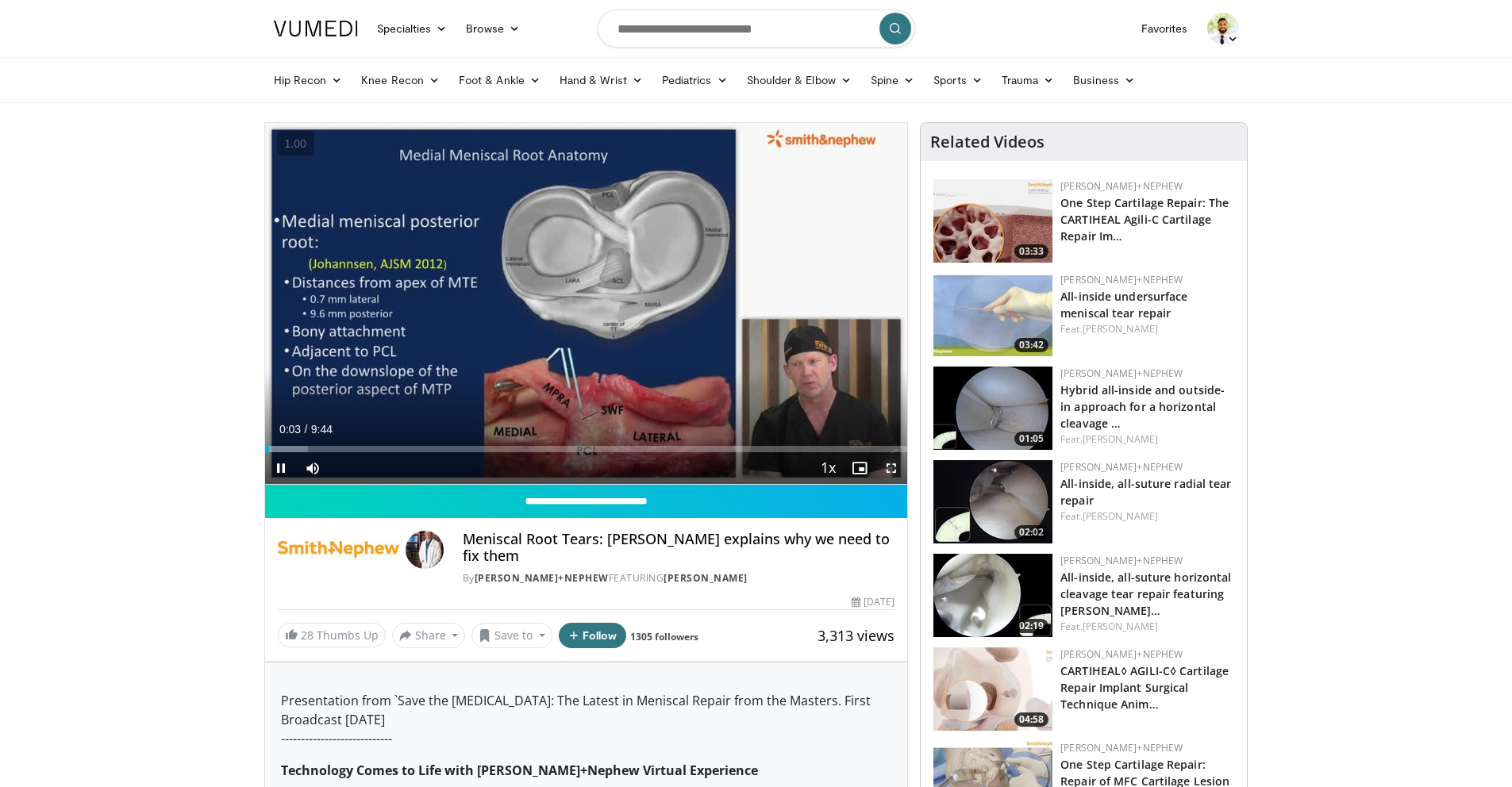
click at [895, 465] on span "Video Player" at bounding box center [891, 468] width 32 height 32
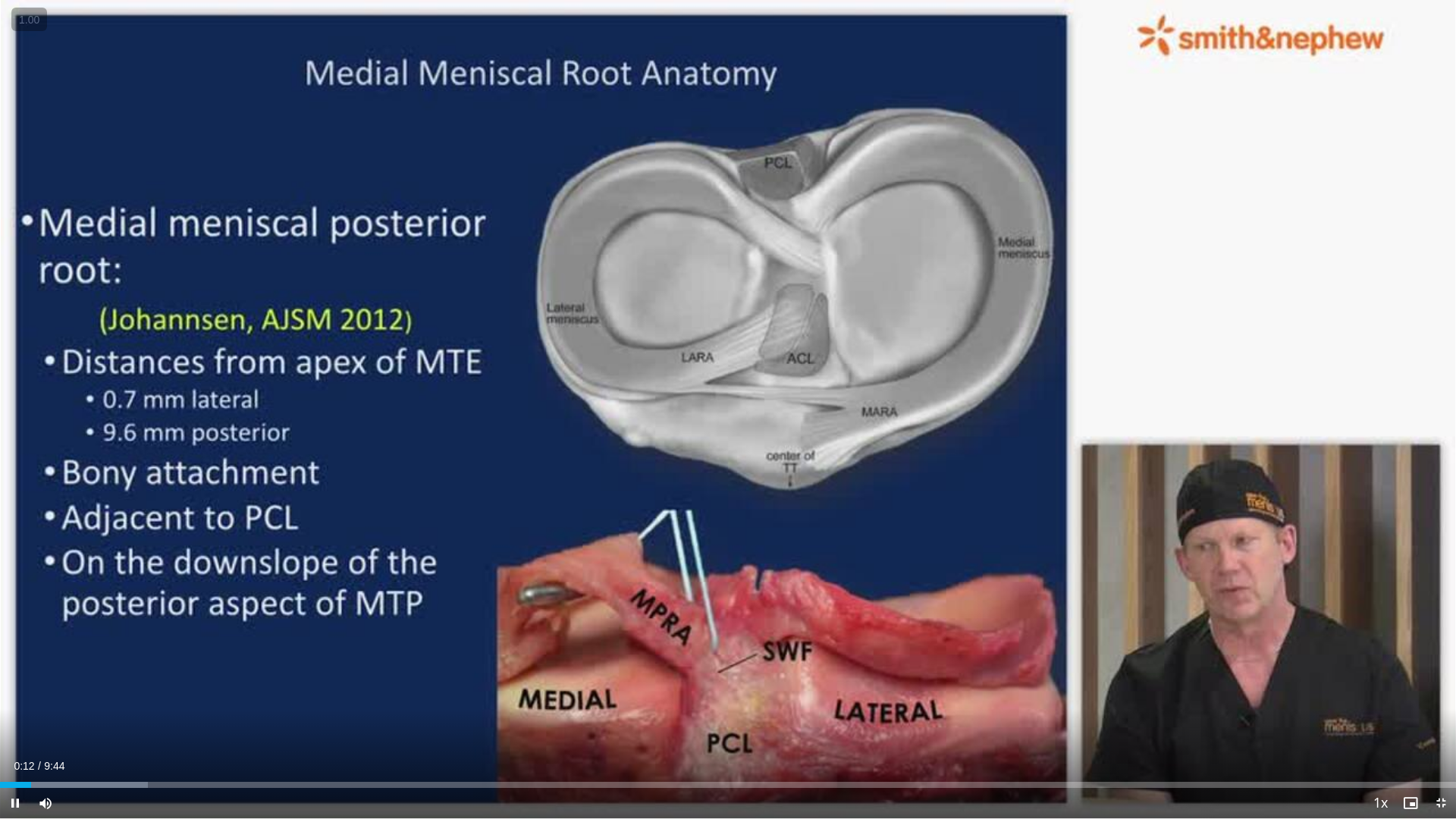
click at [855, 511] on div "10 seconds Tap to unmute" at bounding box center [728, 409] width 1456 height 818
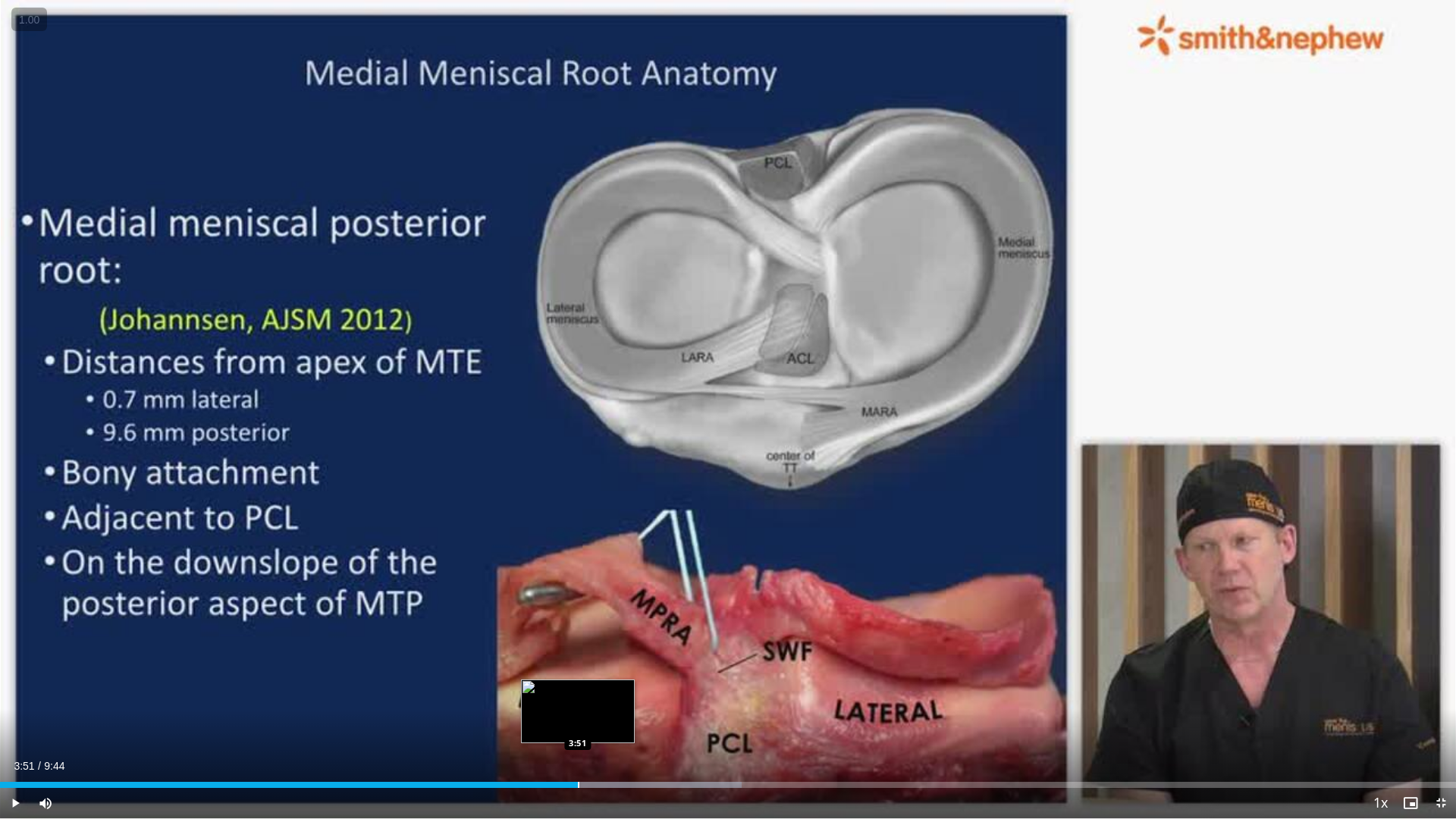
click at [578, 751] on div "Progress Bar" at bounding box center [579, 784] width 2 height 6
click at [572, 751] on div "Progress Bar" at bounding box center [573, 784] width 2 height 6
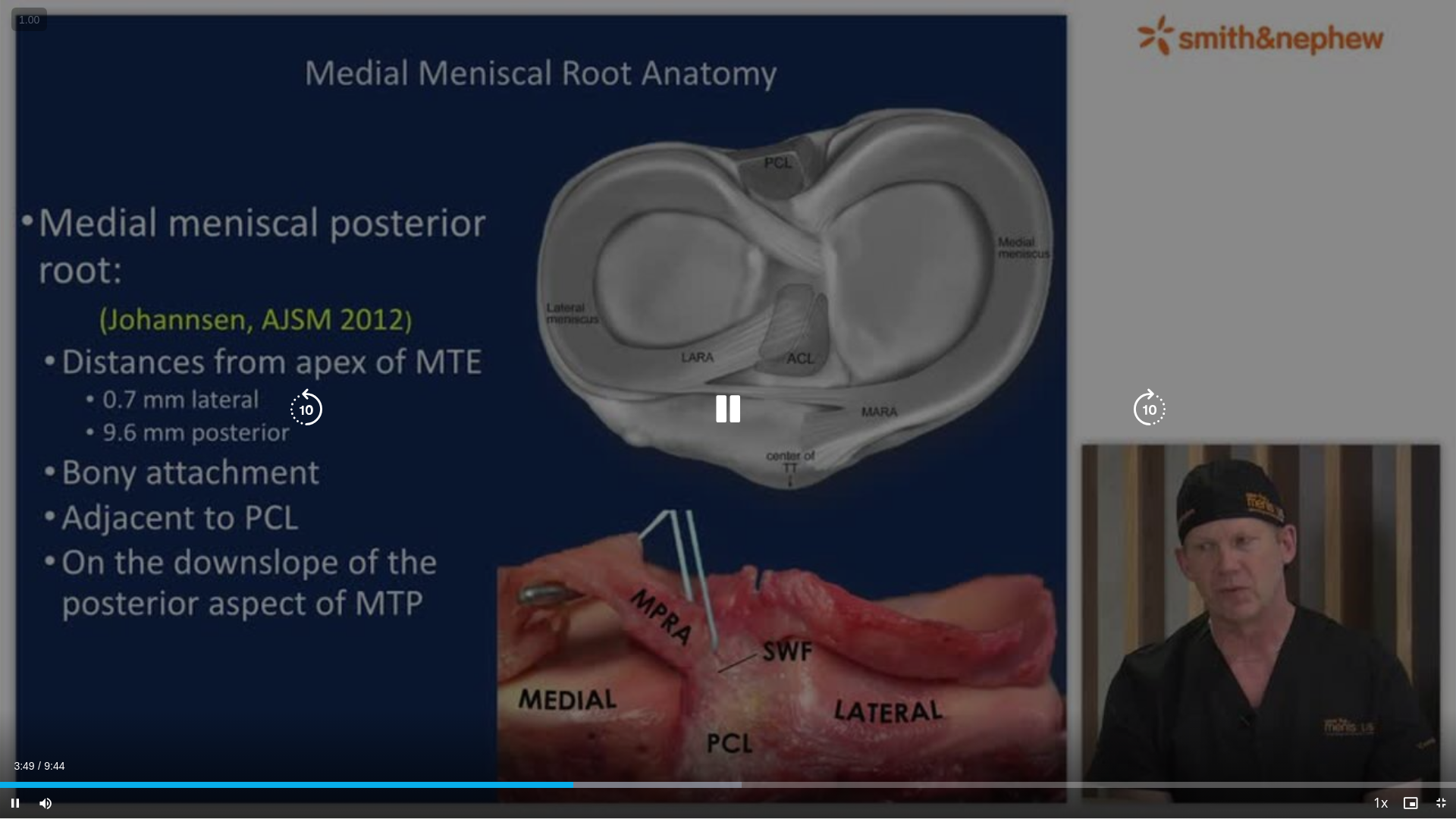
click at [864, 677] on div "10 seconds Tap to unmute" at bounding box center [728, 409] width 1456 height 818
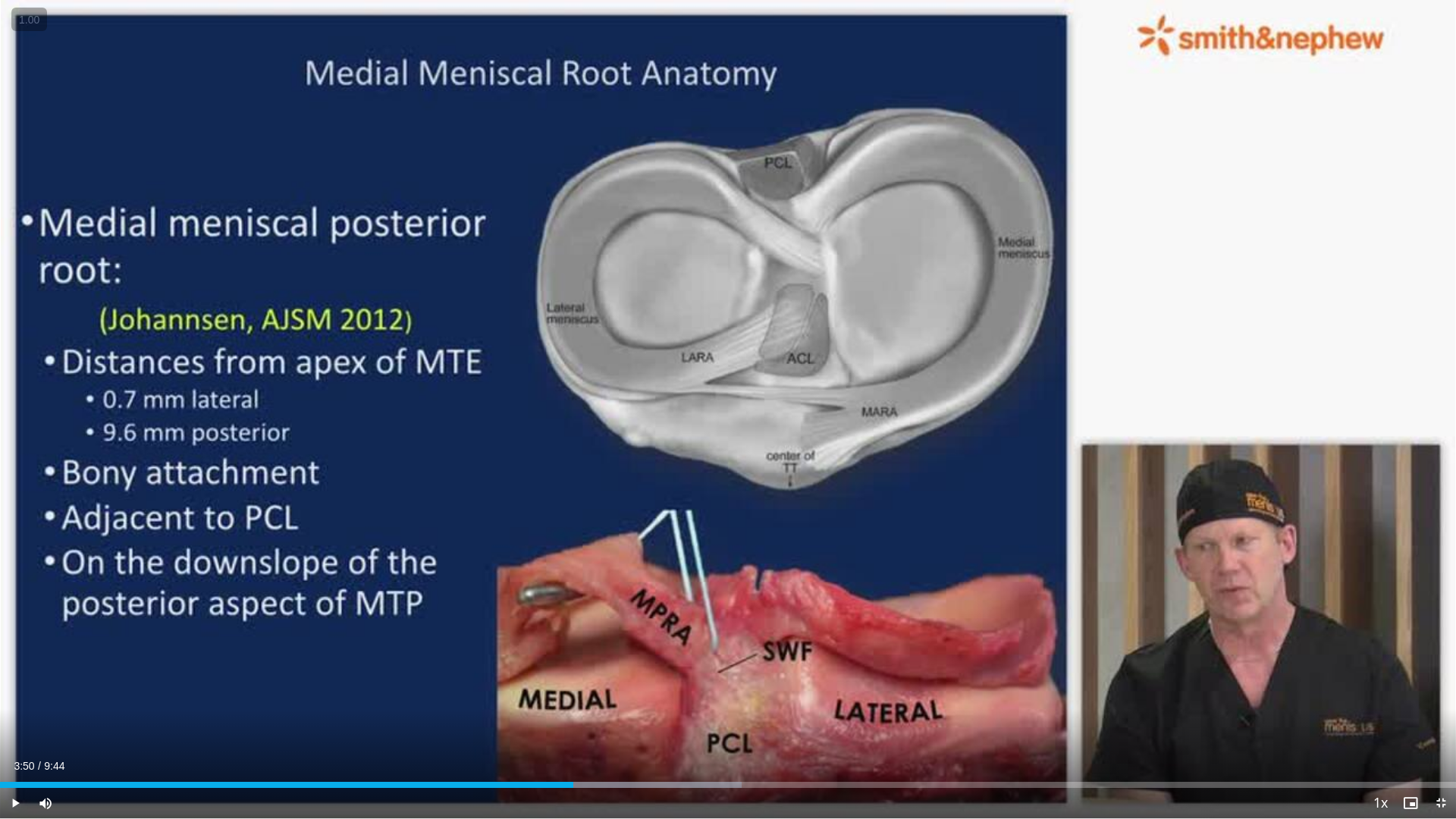
click at [1031, 677] on div "10 seconds Tap to unmute" at bounding box center [728, 409] width 1456 height 818
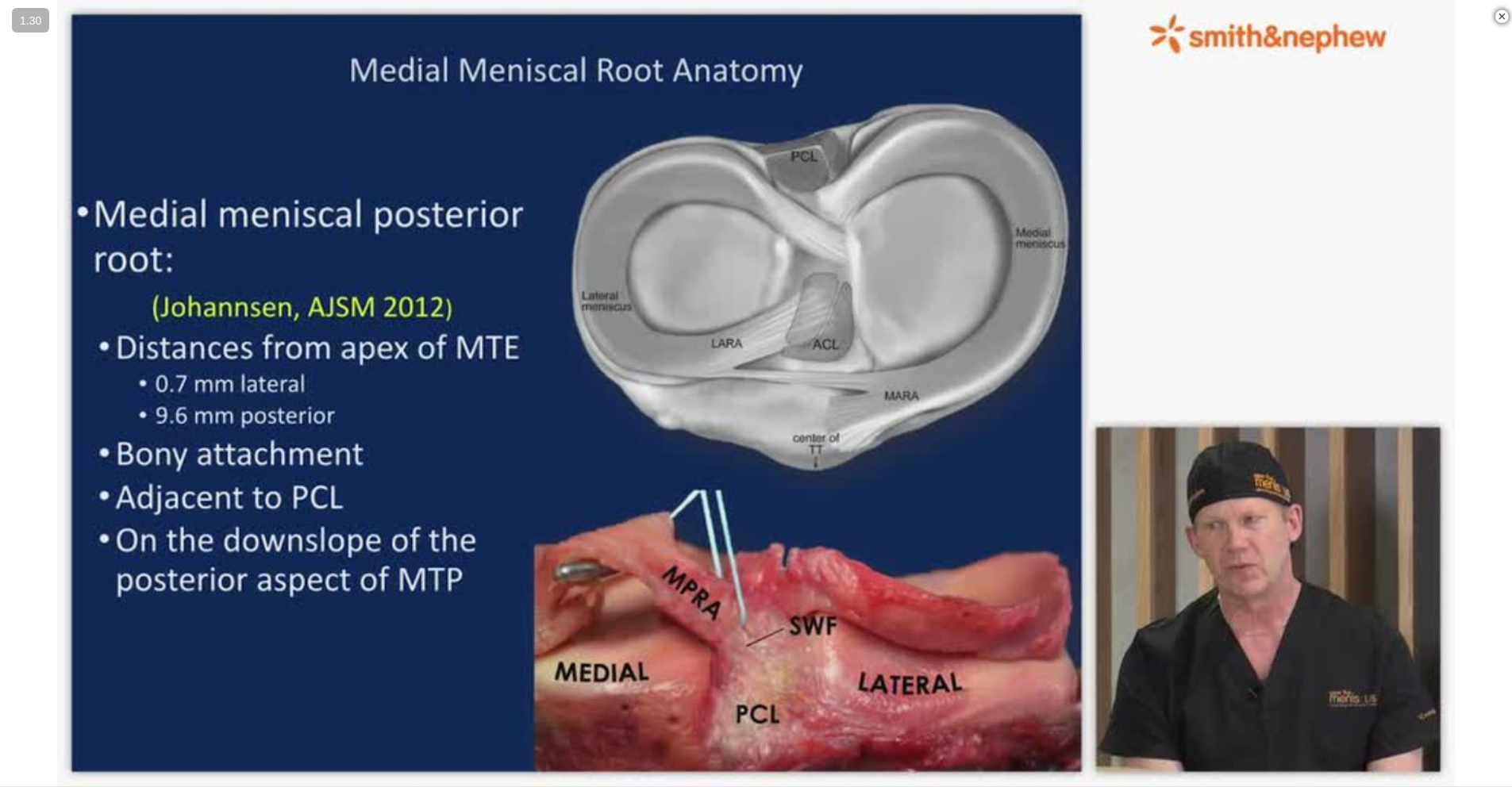
scroll to position [31, 0]
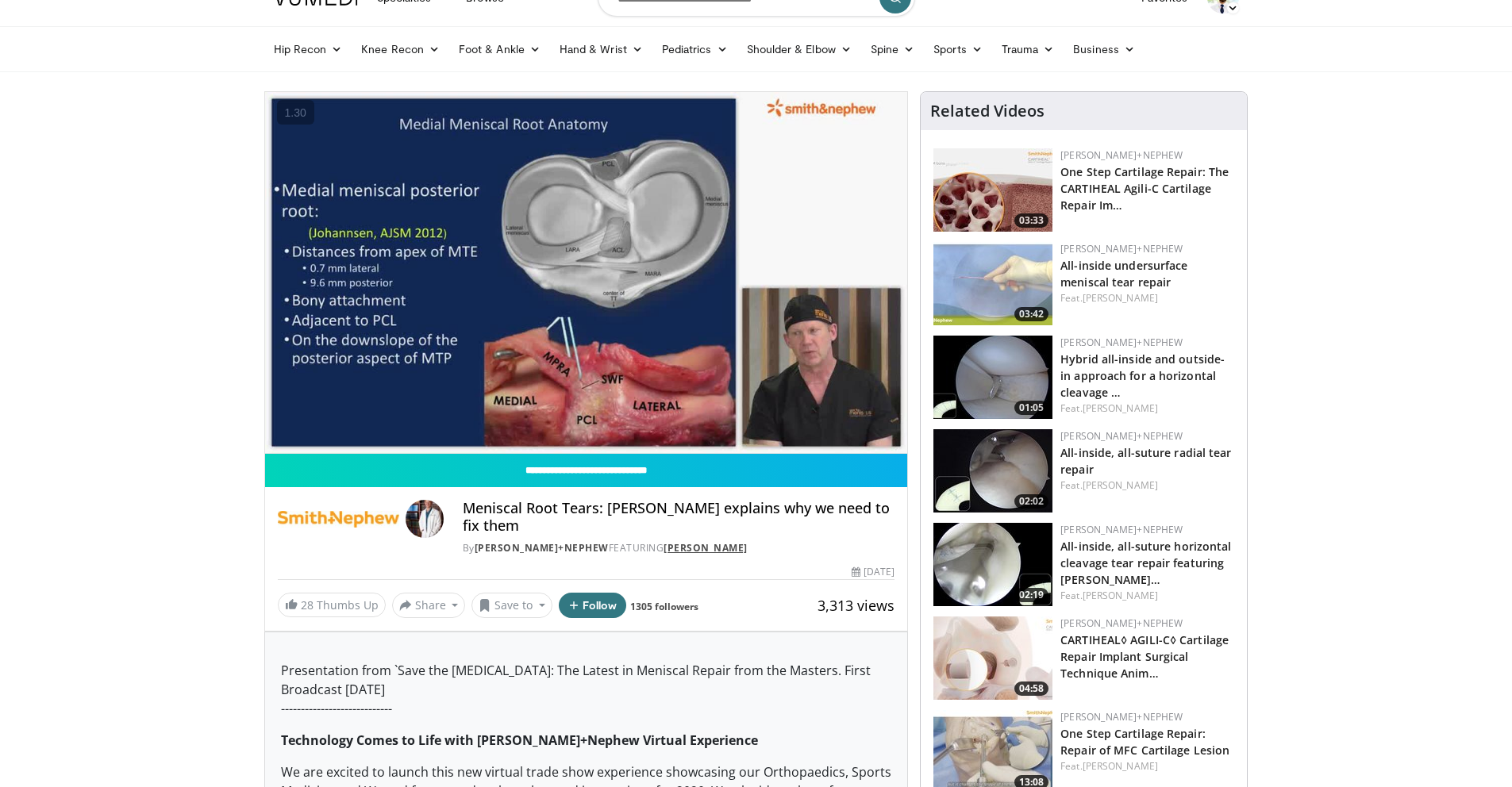
click at [667, 543] on link "[PERSON_NAME]" at bounding box center [706, 548] width 85 height 13
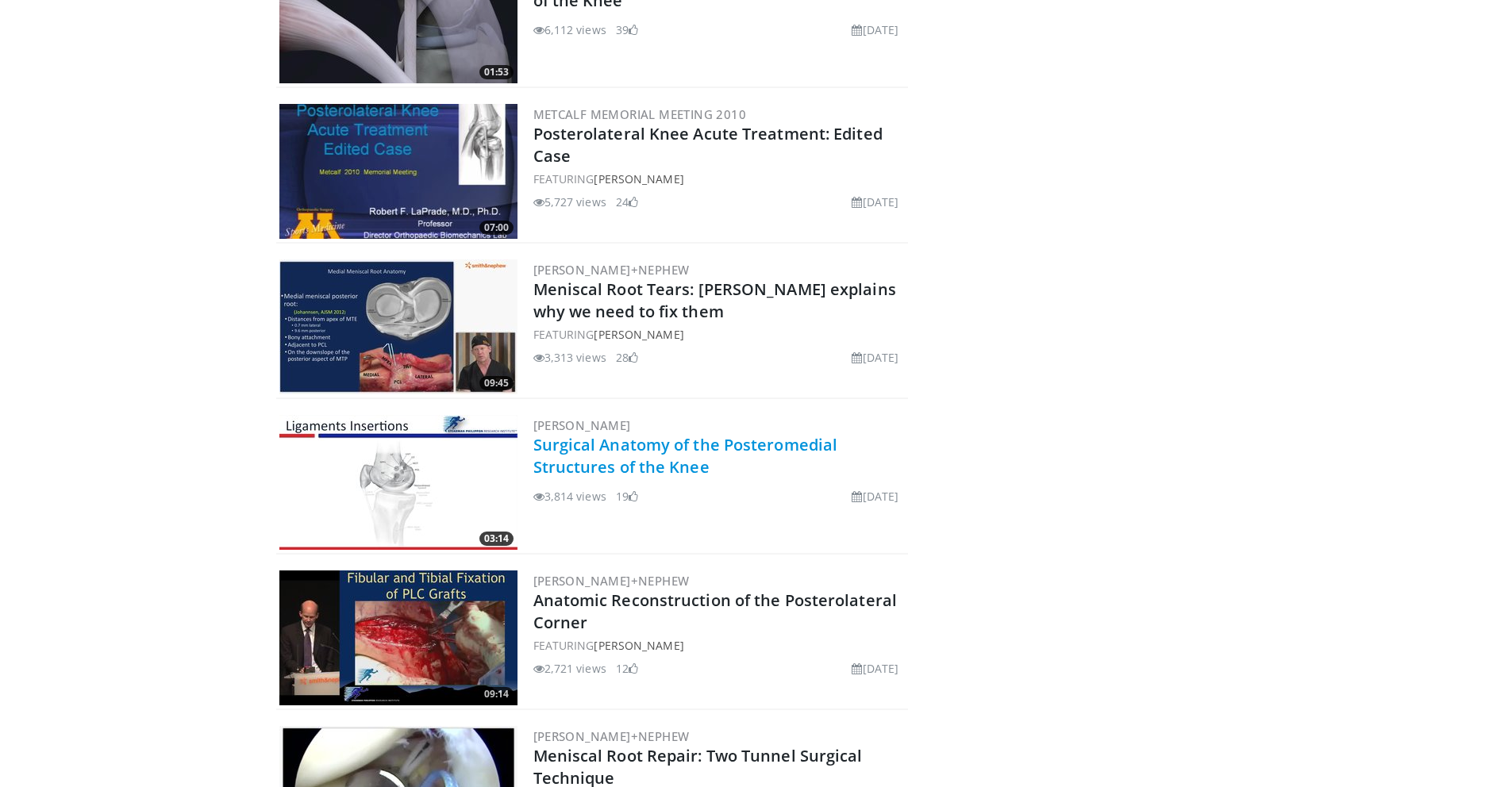
scroll to position [1042, 0]
click at [779, 450] on link "Surgical Anatomy of the Posteromedial Structures of the Knee" at bounding box center [685, 455] width 305 height 43
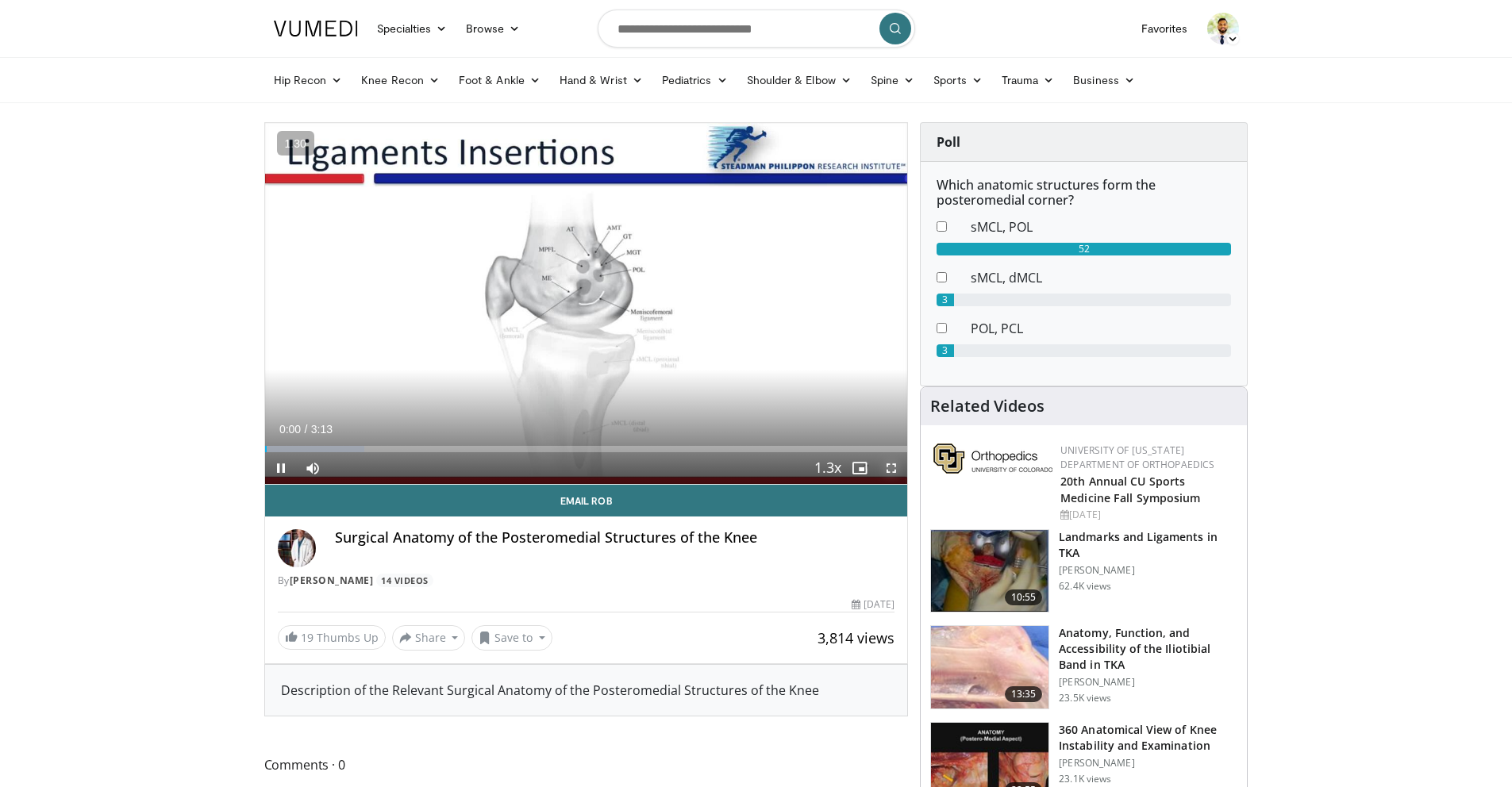
click at [892, 475] on span "Video Player" at bounding box center [891, 468] width 32 height 32
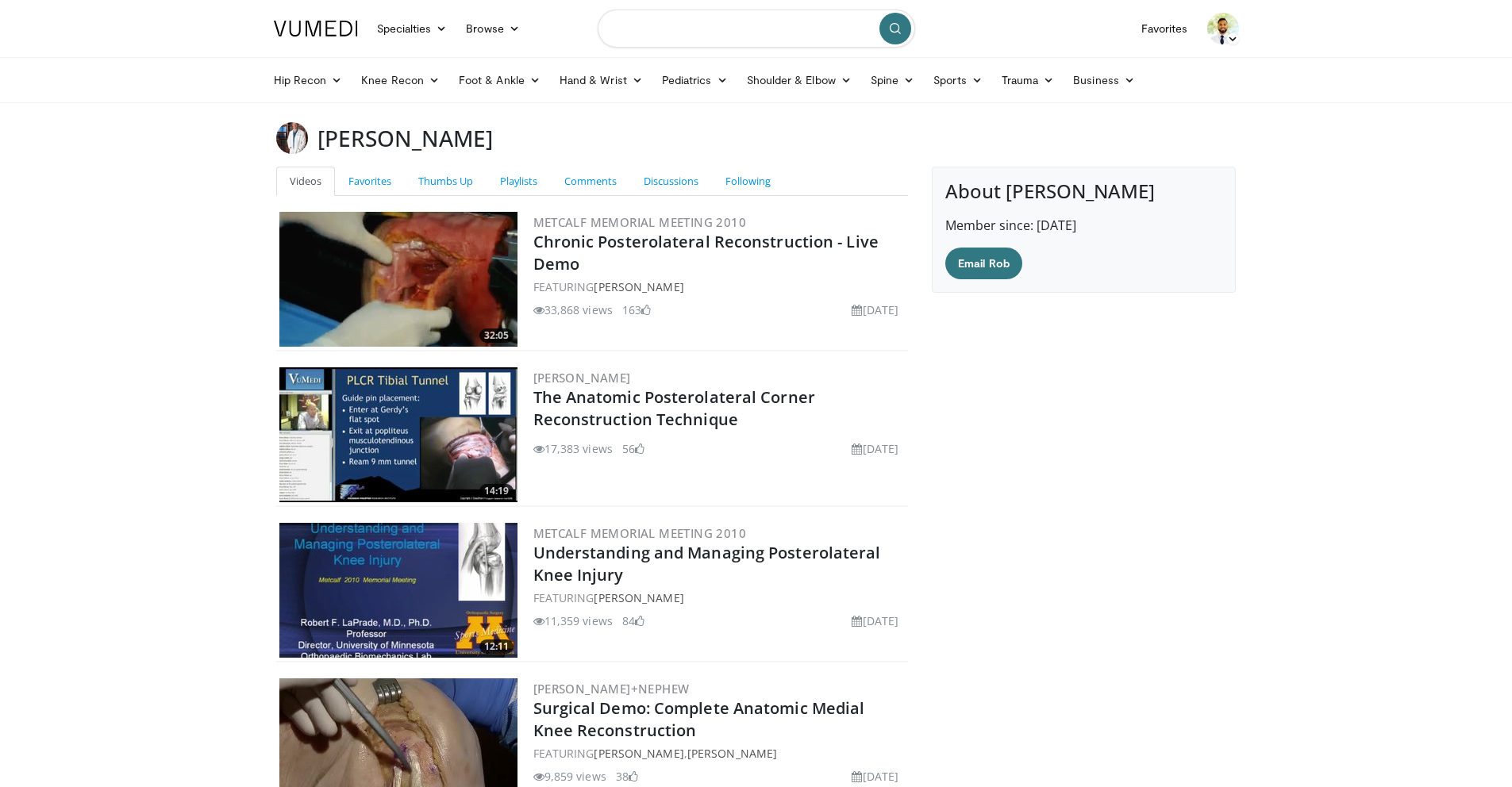
click at [692, 40] on input "Search topics, interventions" at bounding box center [756, 29] width 317 height 38
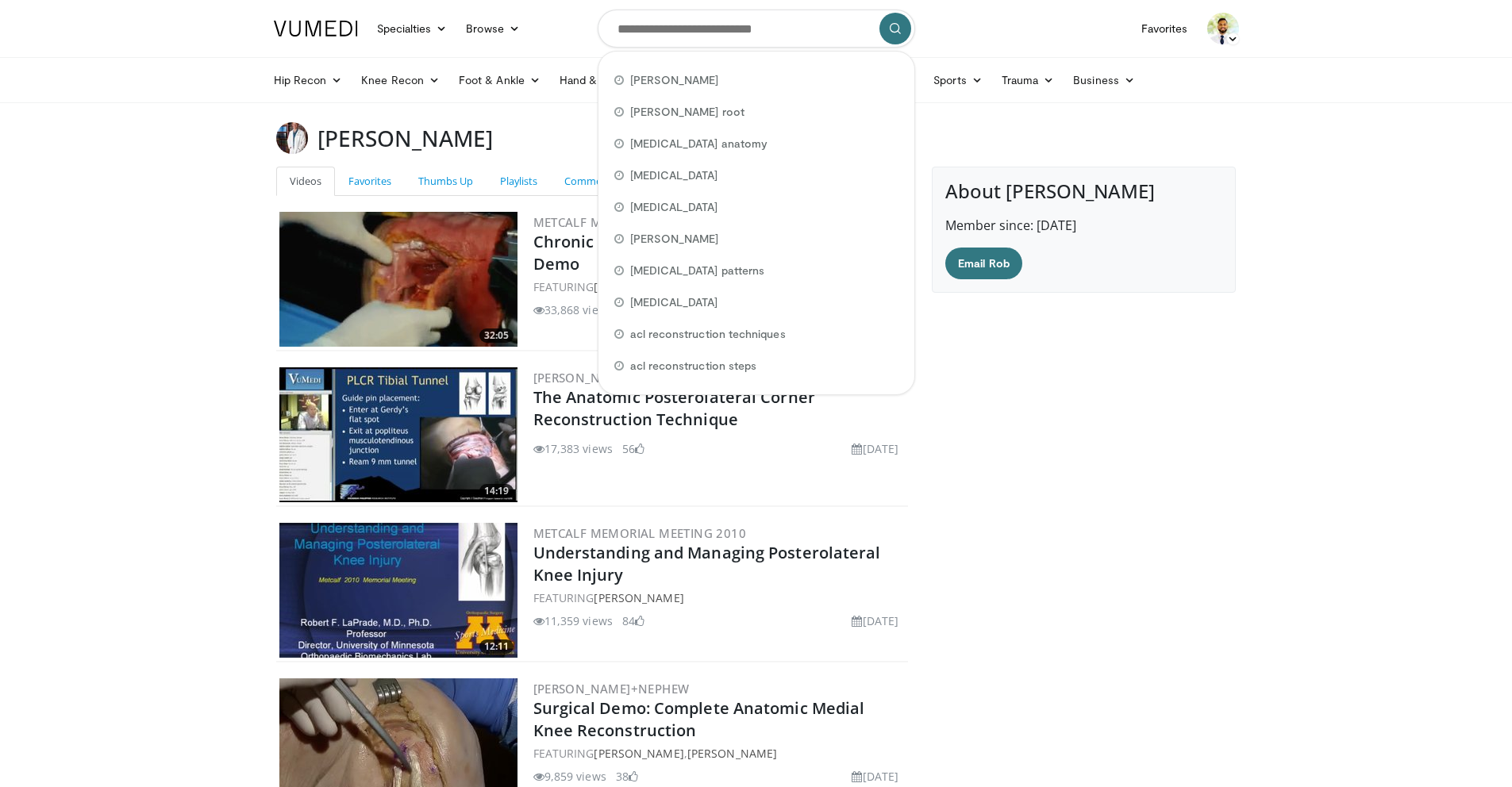
click at [329, 22] on img at bounding box center [316, 28] width 85 height 16
